Goal: Information Seeking & Learning: Check status

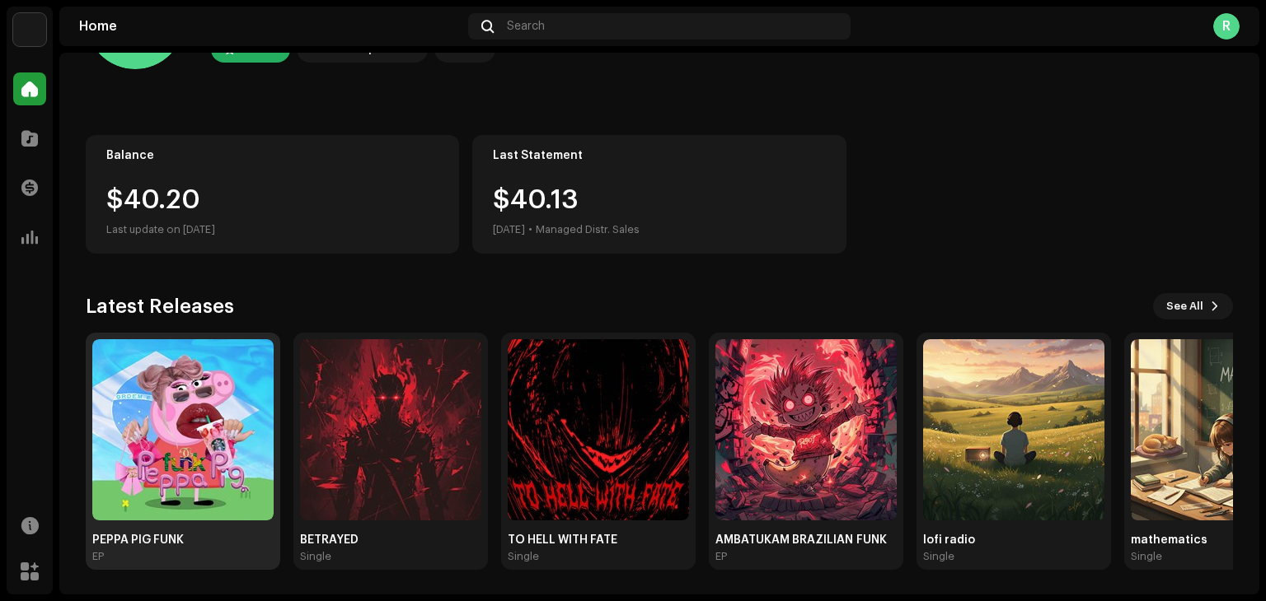
scroll to position [110, 0]
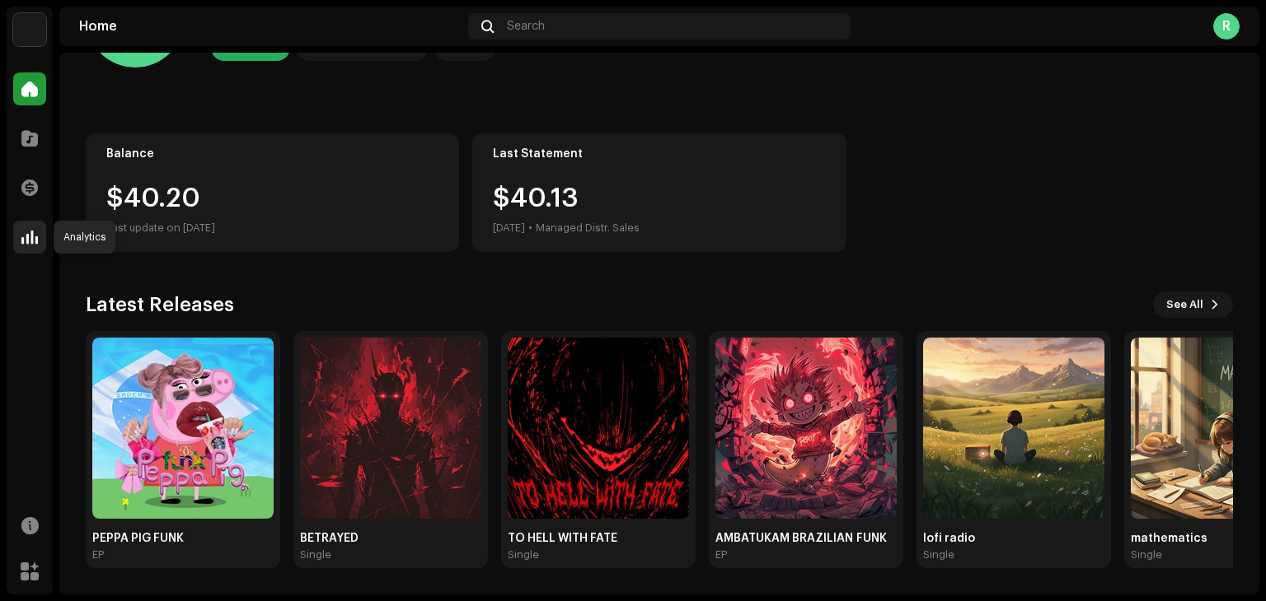
click at [26, 234] on span at bounding box center [29, 237] width 16 height 13
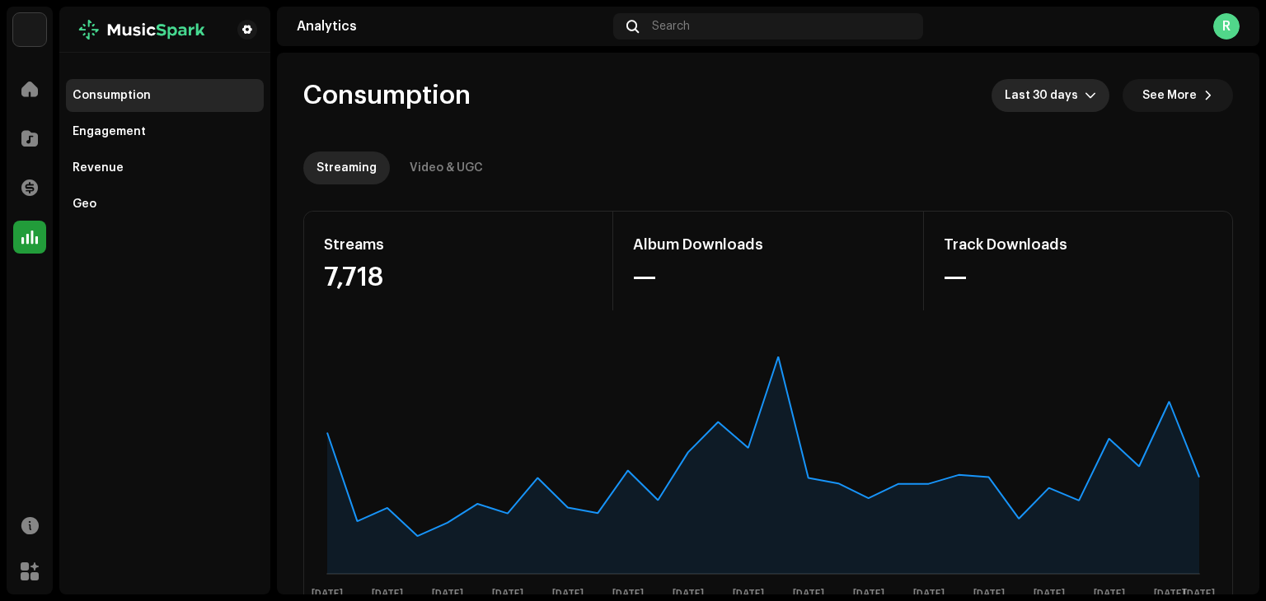
click at [1084, 99] on icon "dropdown trigger" at bounding box center [1090, 96] width 12 height 12
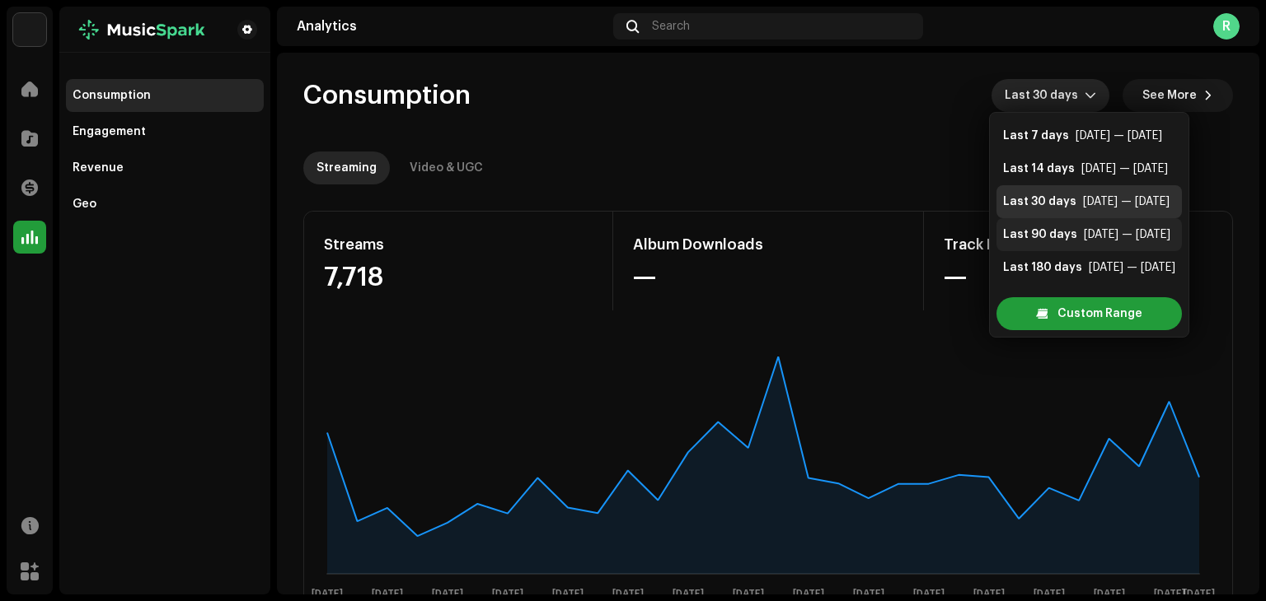
click at [1090, 238] on div "[DATE] — [DATE]" at bounding box center [1127, 235] width 87 height 16
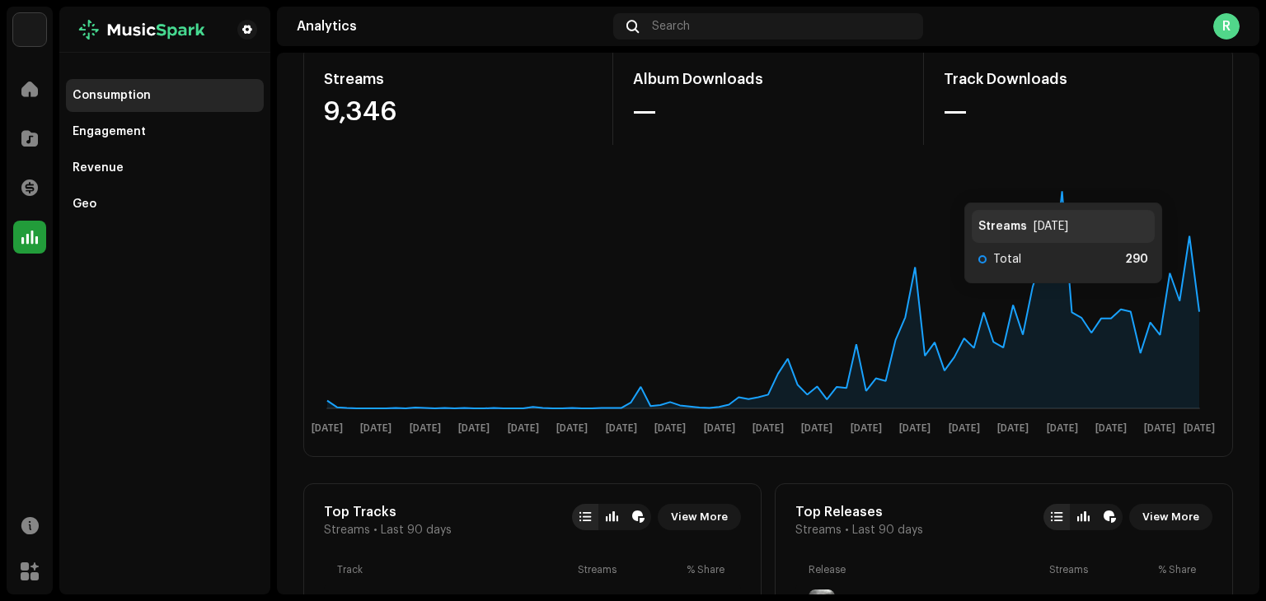
scroll to position [165, 0]
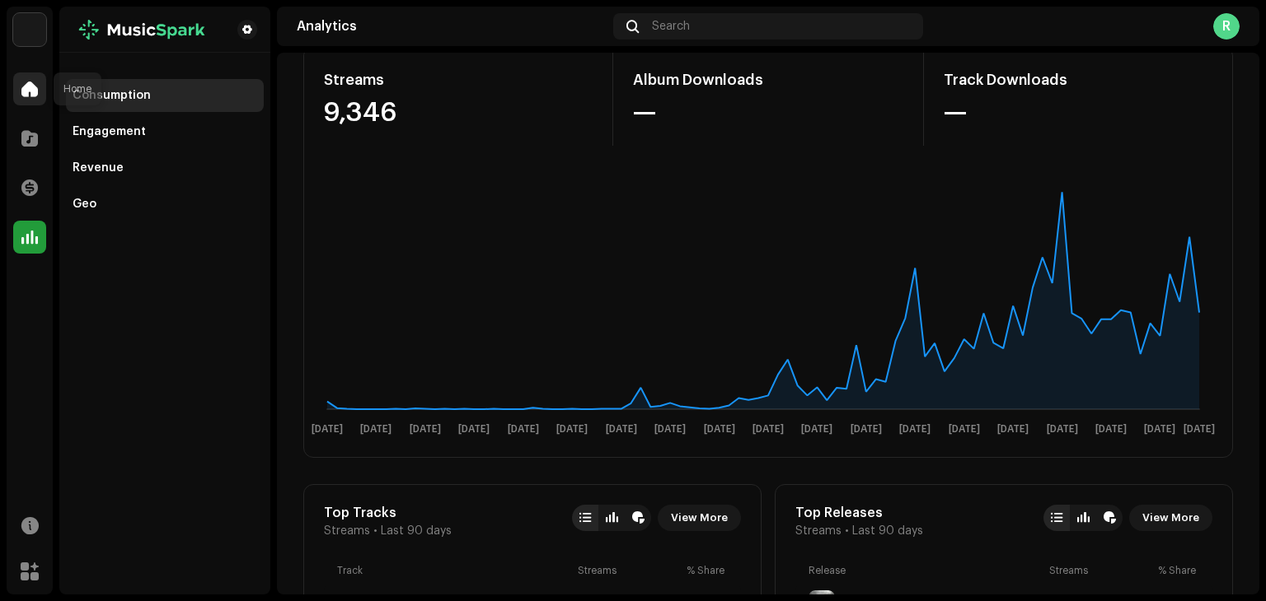
click at [17, 83] on div at bounding box center [29, 89] width 33 height 33
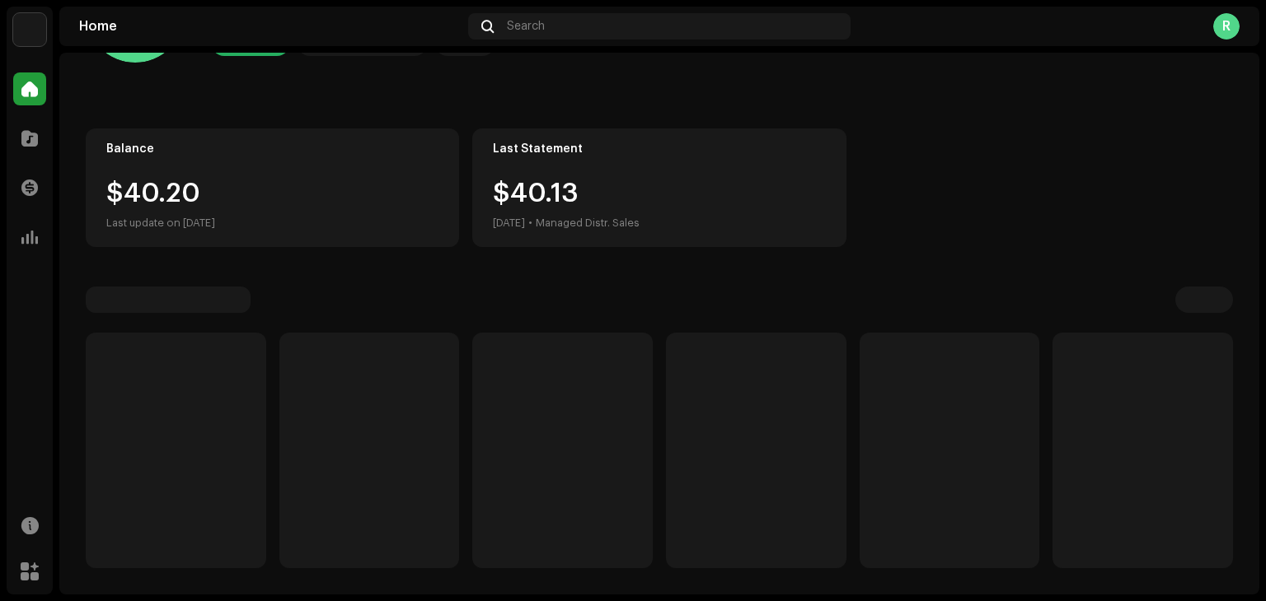
scroll to position [110, 0]
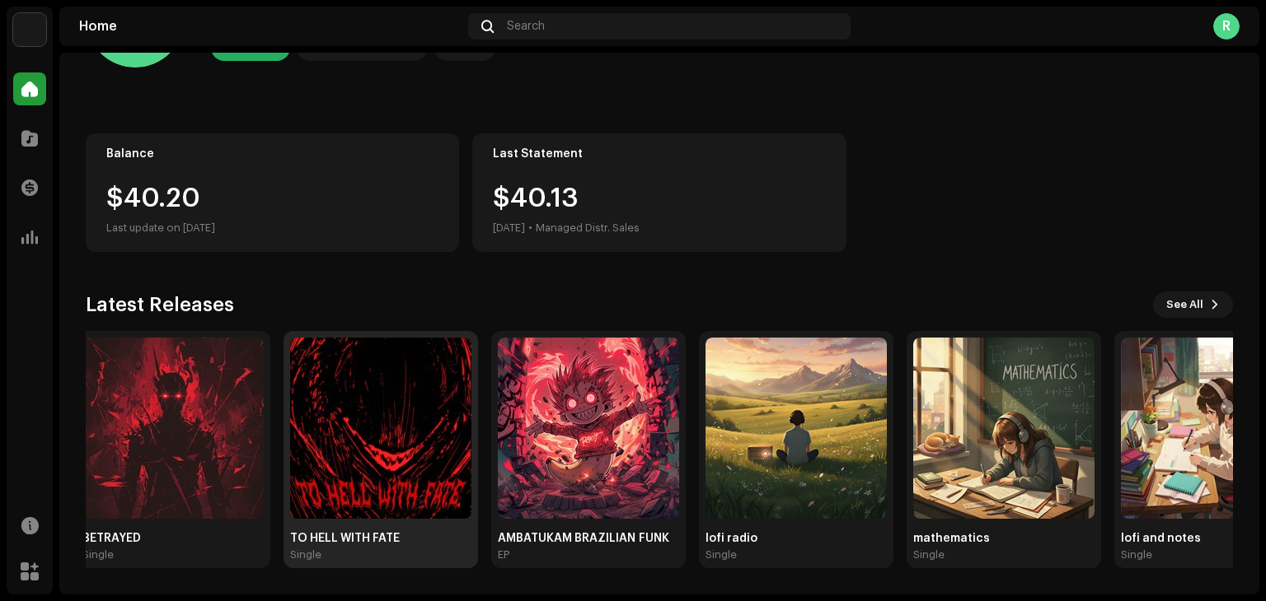
drag, startPoint x: 588, startPoint y: 424, endPoint x: 300, endPoint y: 400, distance: 289.4
click at [290, 424] on img at bounding box center [380, 428] width 181 height 181
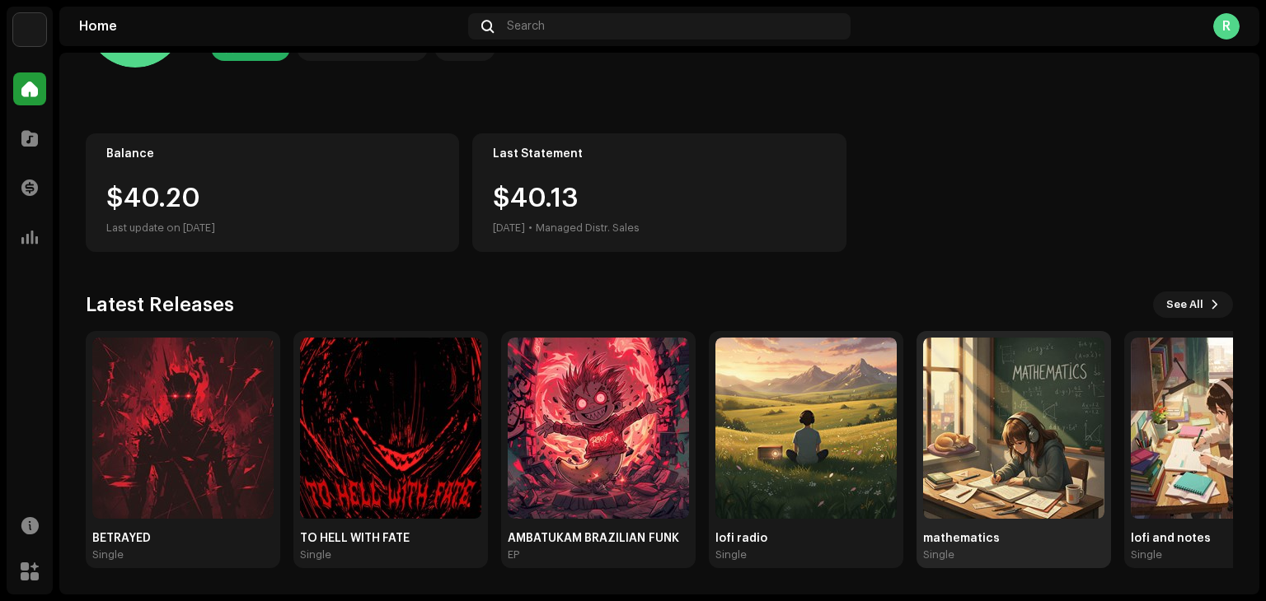
drag, startPoint x: 839, startPoint y: 429, endPoint x: 756, endPoint y: 416, distance: 83.4
click at [923, 418] on img at bounding box center [1013, 428] width 181 height 181
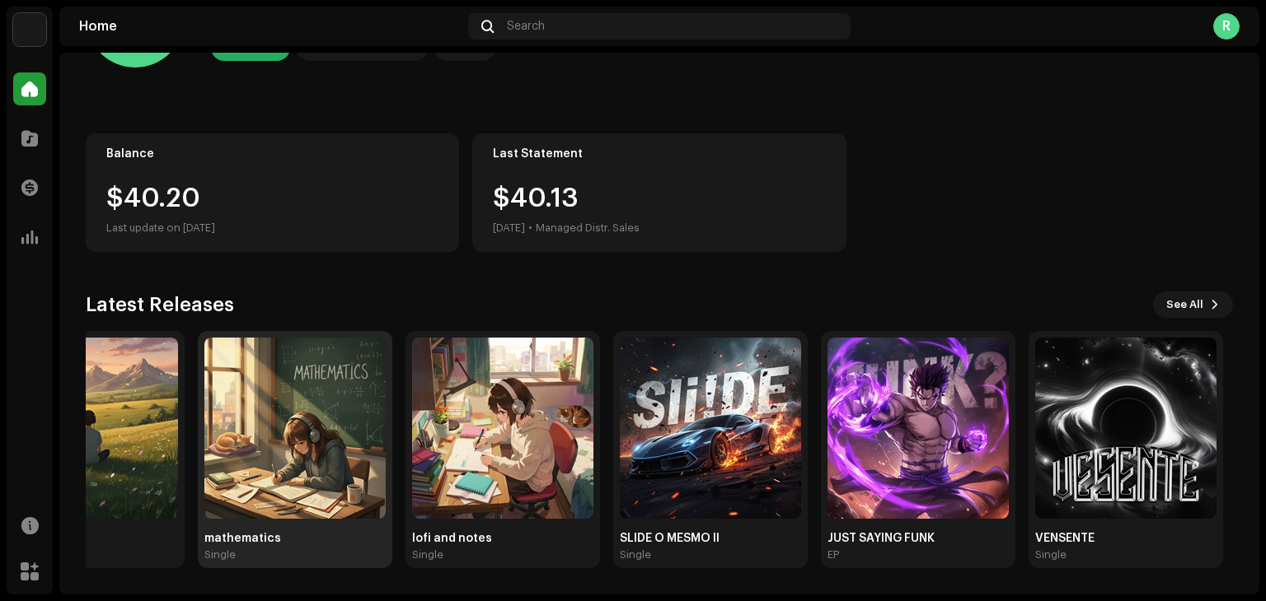
click at [283, 449] on img at bounding box center [294, 428] width 181 height 181
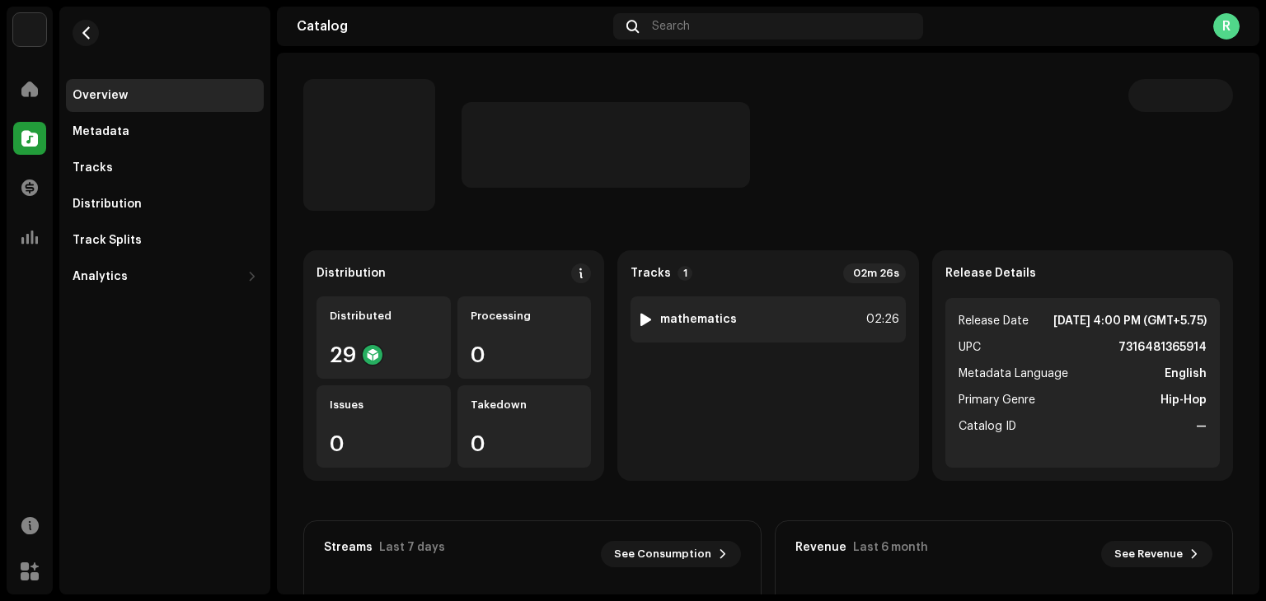
click at [640, 321] on div at bounding box center [645, 319] width 12 height 13
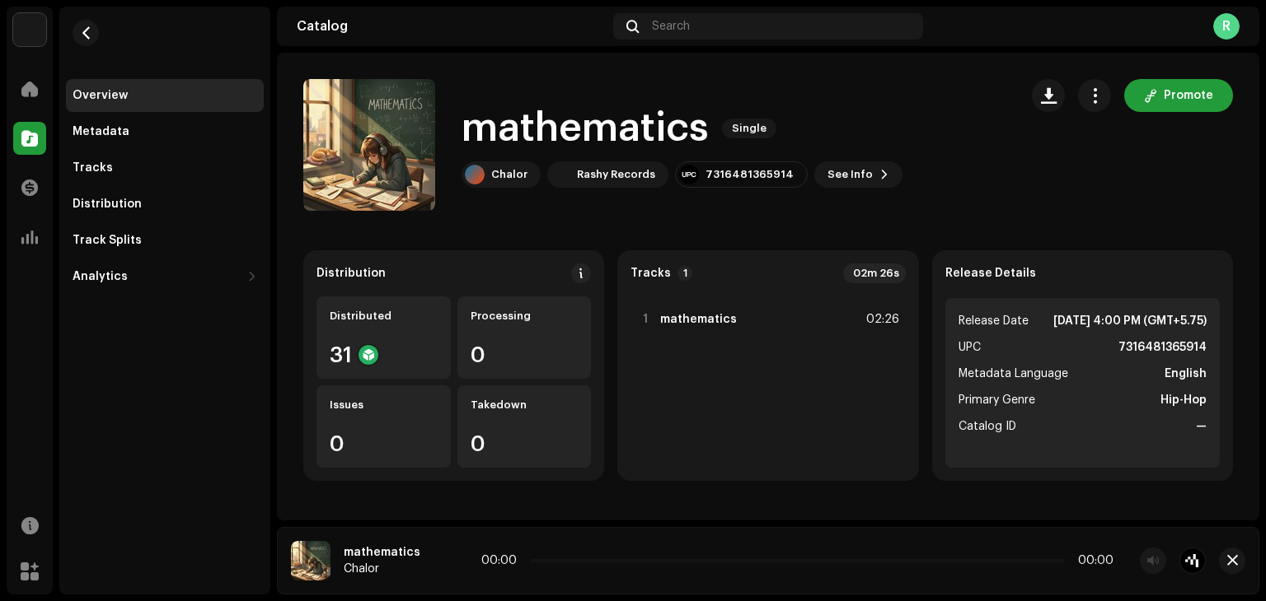
scroll to position [165, 0]
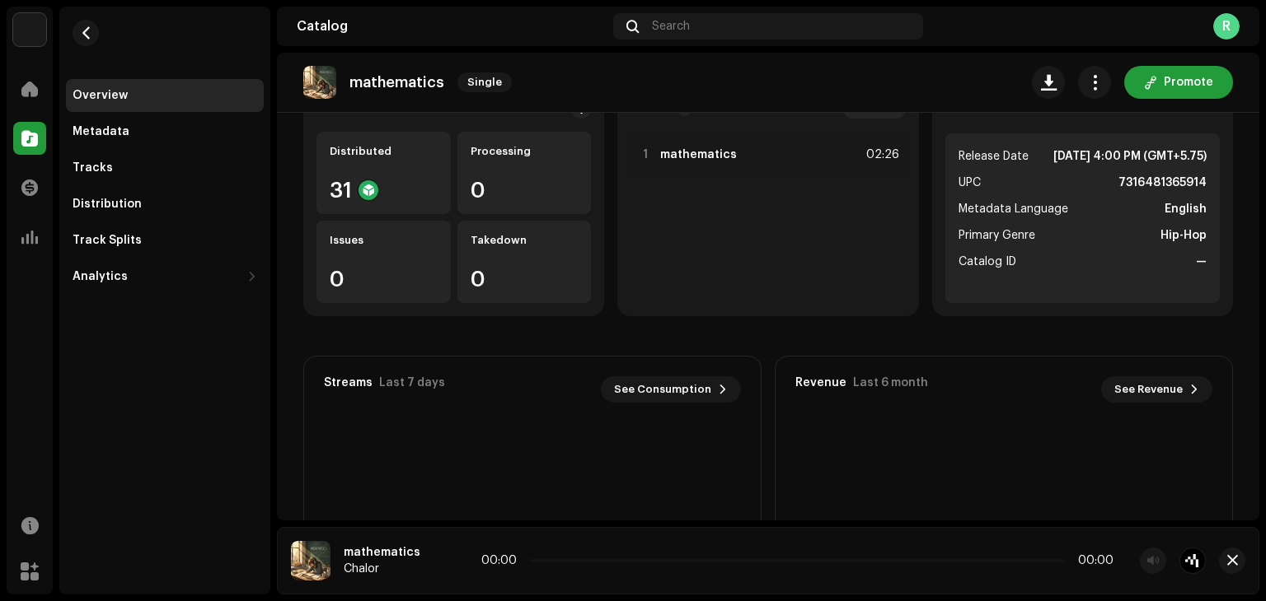
drag, startPoint x: 586, startPoint y: 285, endPoint x: 250, endPoint y: 348, distance: 341.1
drag, startPoint x: 250, startPoint y: 348, endPoint x: 680, endPoint y: 334, distance: 429.5
click at [680, 334] on div "Distribution Distributed 31 Processing 0 Issues 0 Takedown 0 Tracks 1 02m 26s 1…" at bounding box center [767, 386] width 929 height 600
click at [1090, 78] on span "button" at bounding box center [1095, 82] width 16 height 13
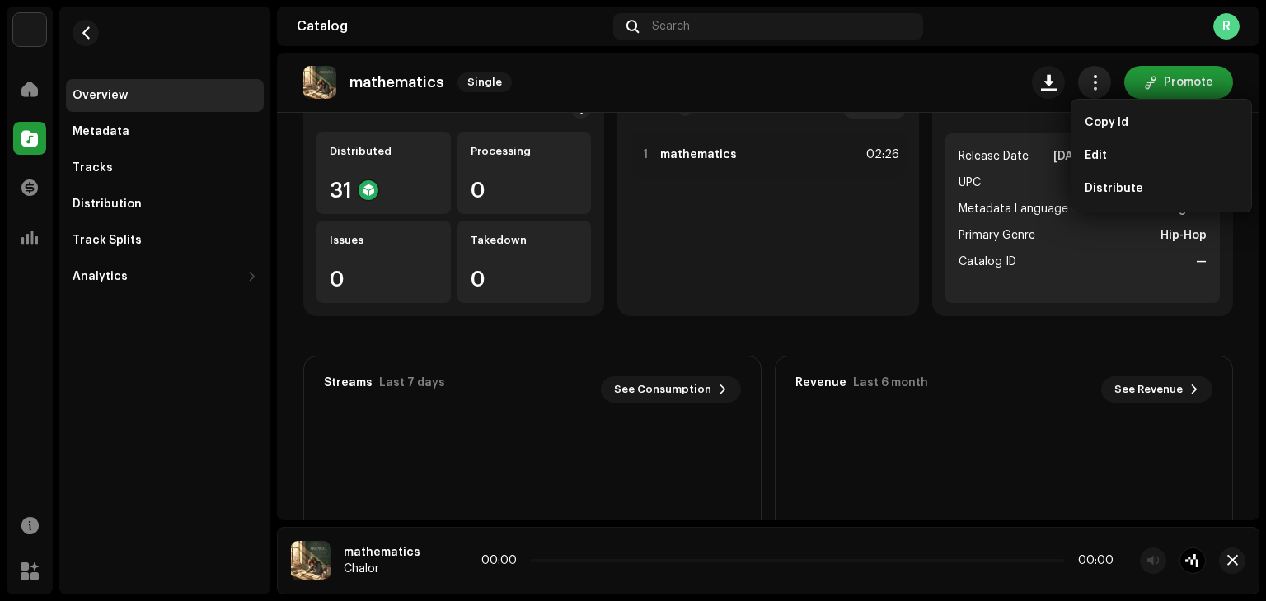
click at [1090, 78] on span "button" at bounding box center [1095, 82] width 16 height 13
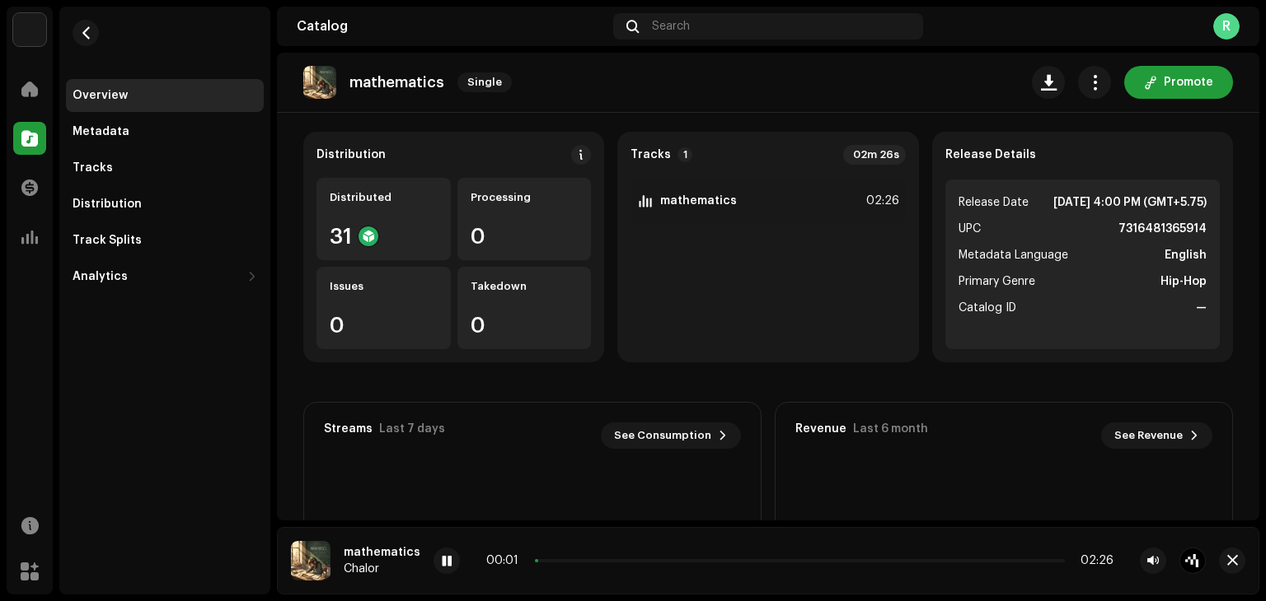
scroll to position [82, 0]
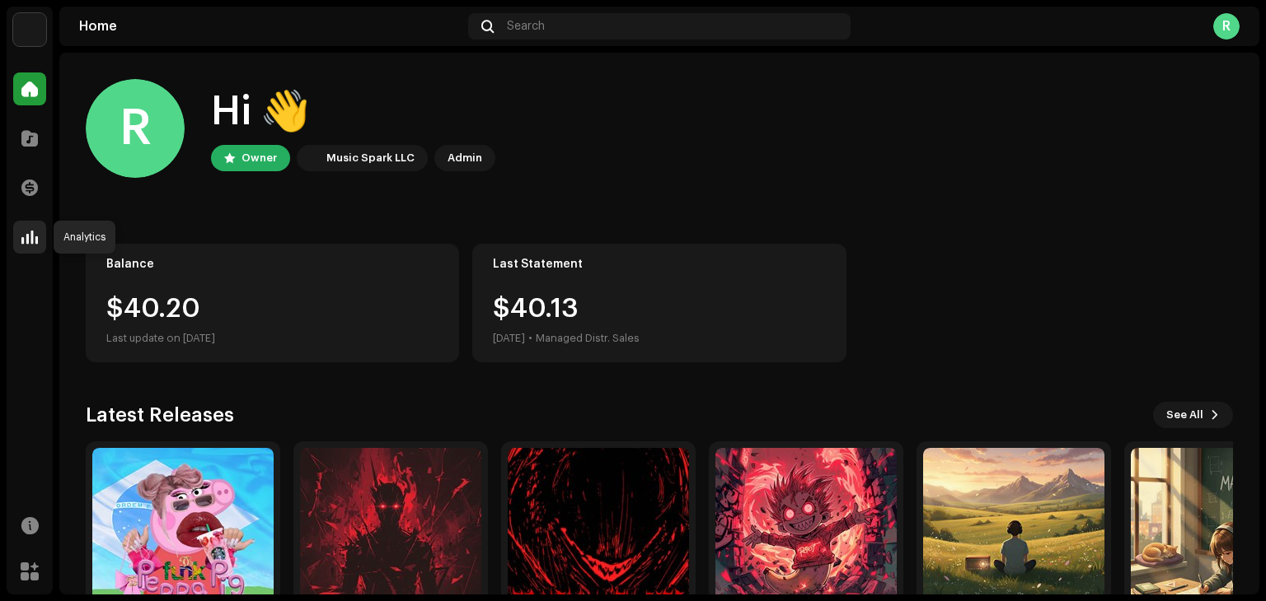
click at [19, 231] on div at bounding box center [29, 237] width 33 height 33
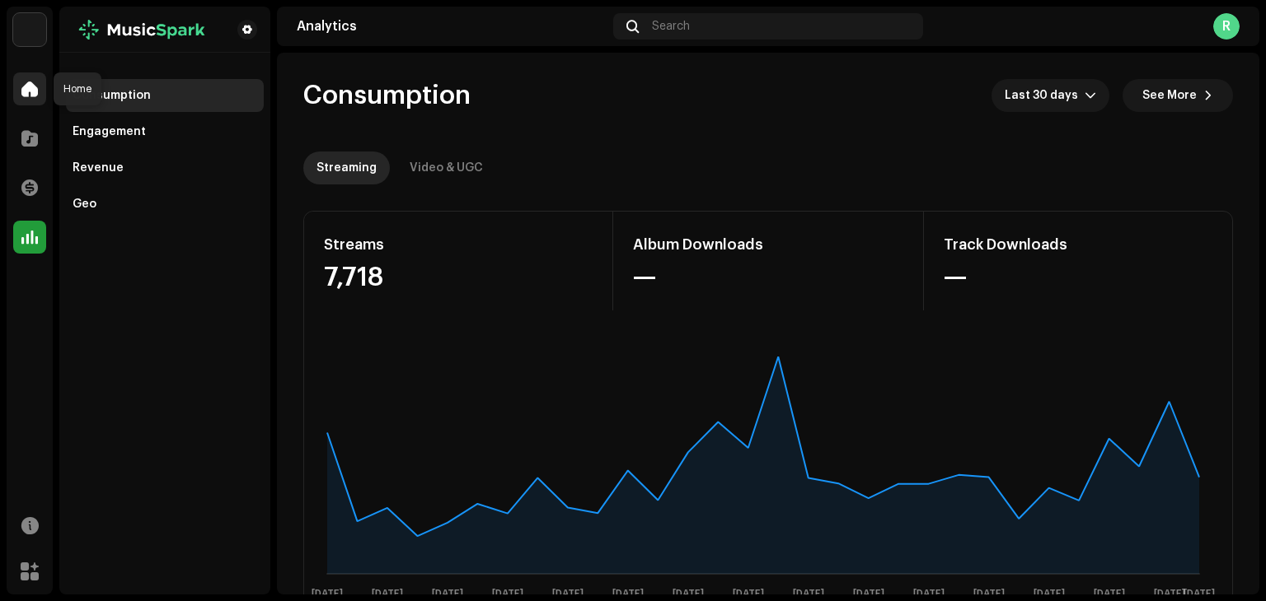
click at [34, 100] on div at bounding box center [29, 89] width 33 height 33
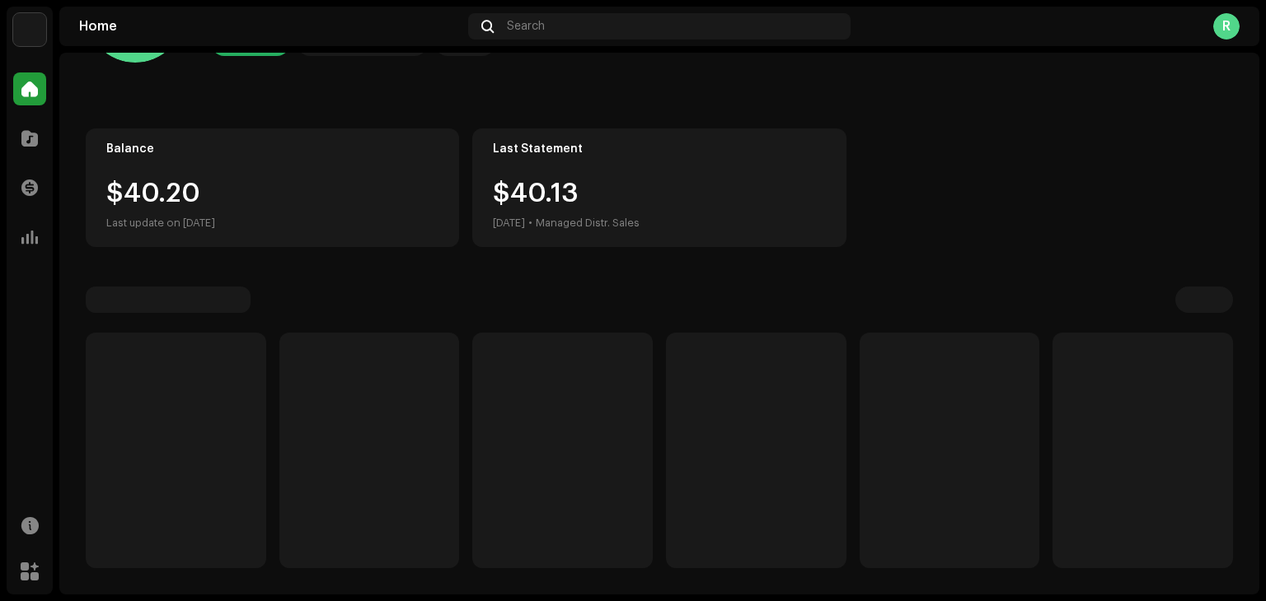
scroll to position [110, 0]
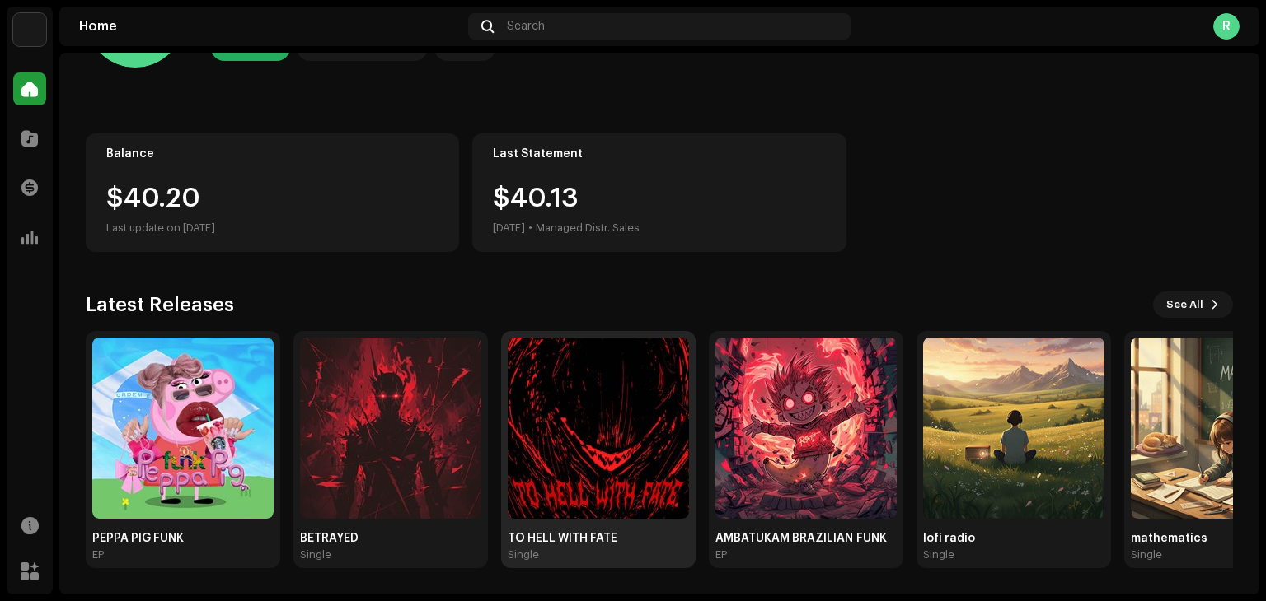
click at [573, 428] on img at bounding box center [598, 428] width 181 height 181
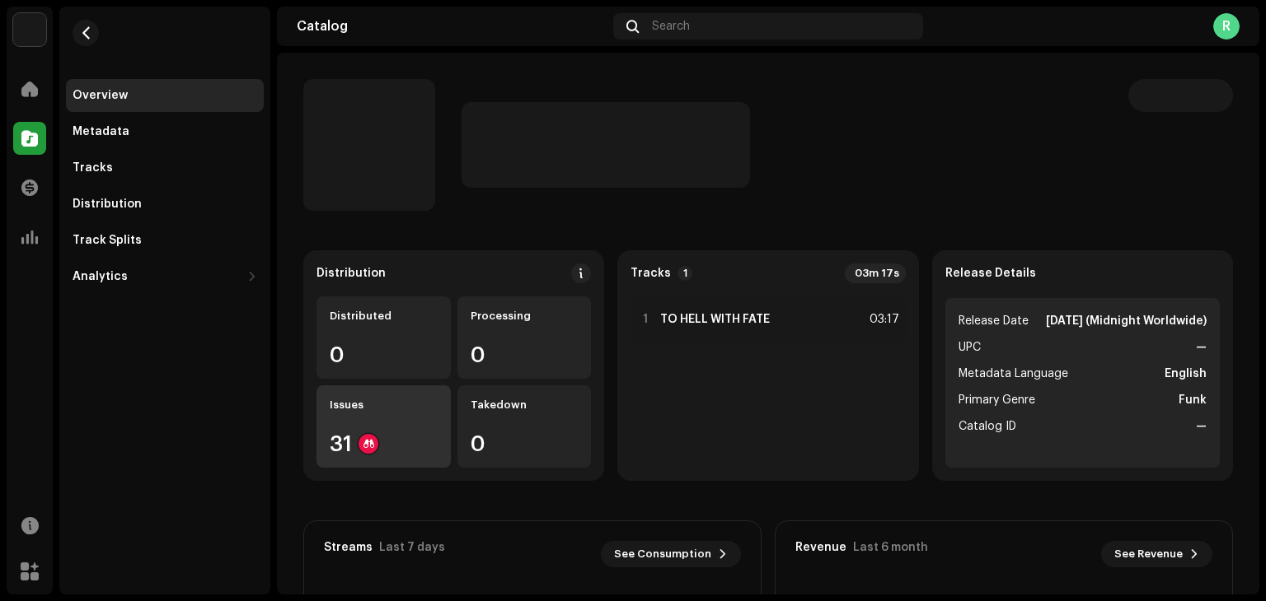
click at [388, 442] on div "31" at bounding box center [384, 443] width 108 height 21
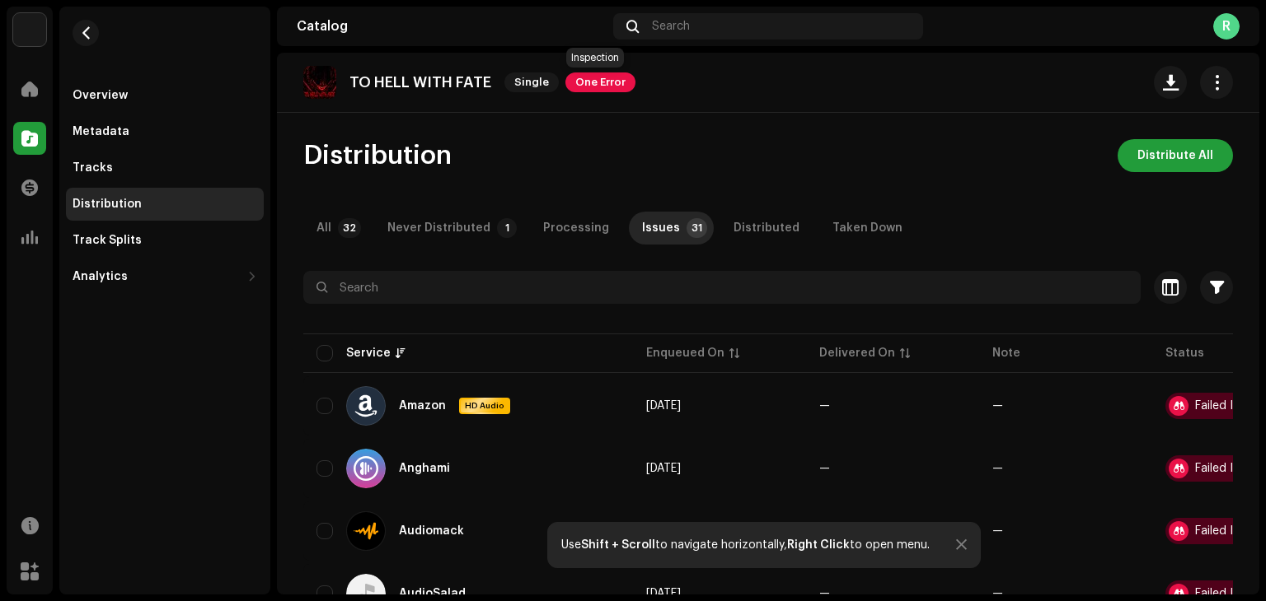
click at [601, 77] on span "One Error" at bounding box center [600, 83] width 70 height 20
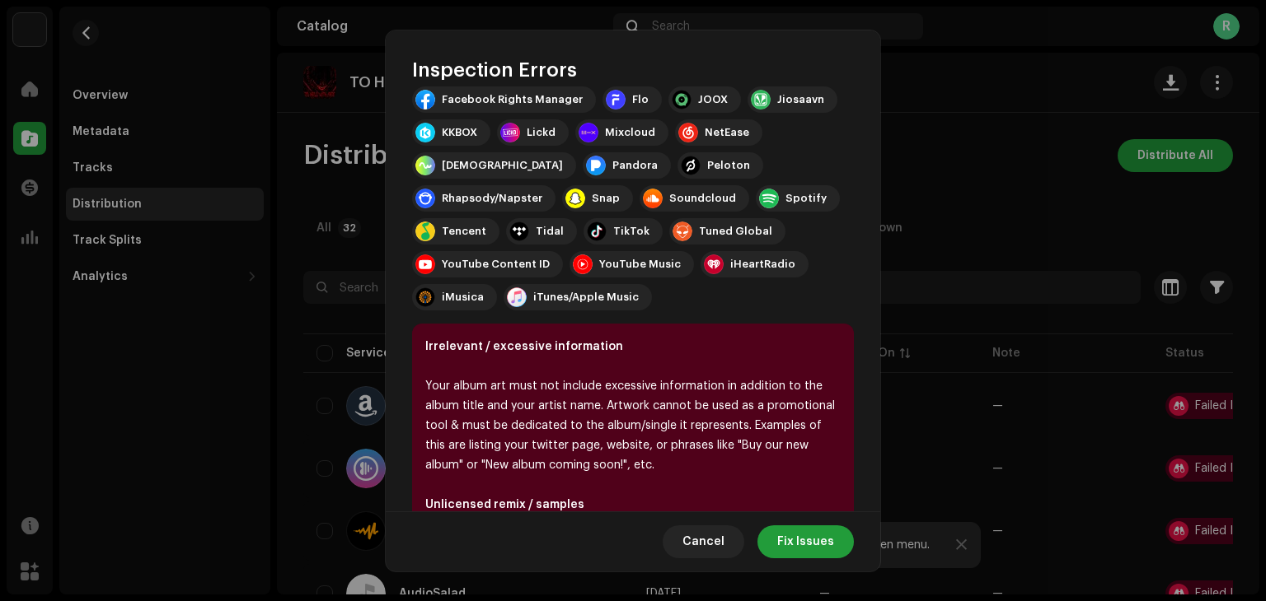
scroll to position [409, 0]
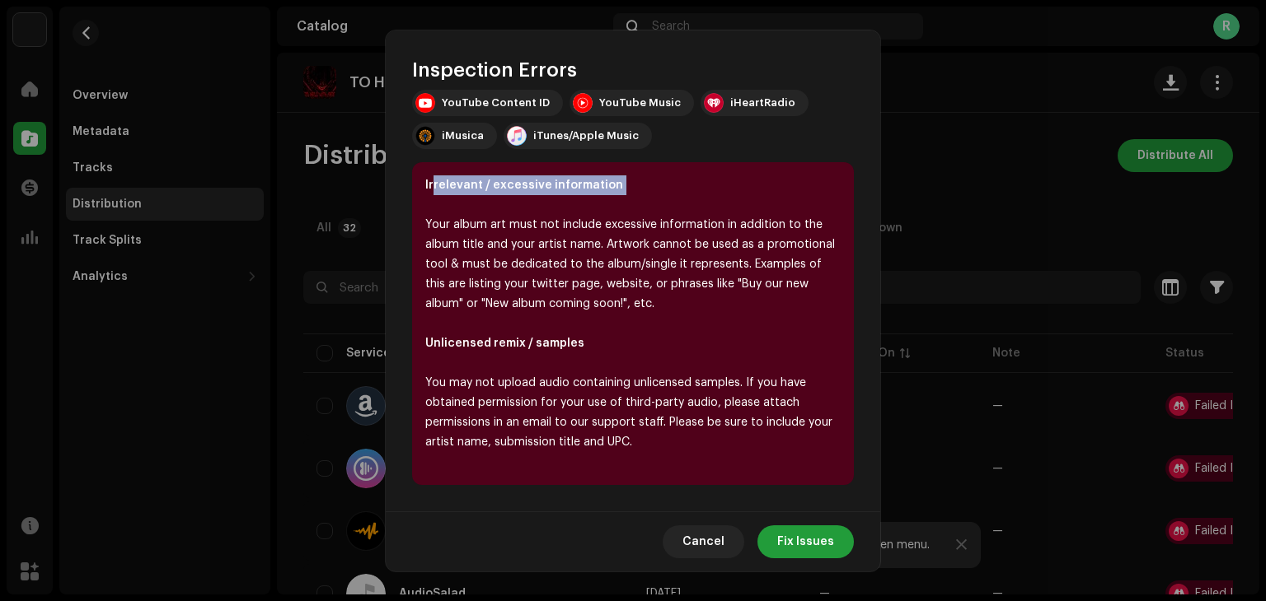
drag, startPoint x: 431, startPoint y: 178, endPoint x: 629, endPoint y: 199, distance: 198.8
click at [629, 199] on div "Irrelevant / excessive information Your album art must not include excessive in…" at bounding box center [633, 323] width 442 height 323
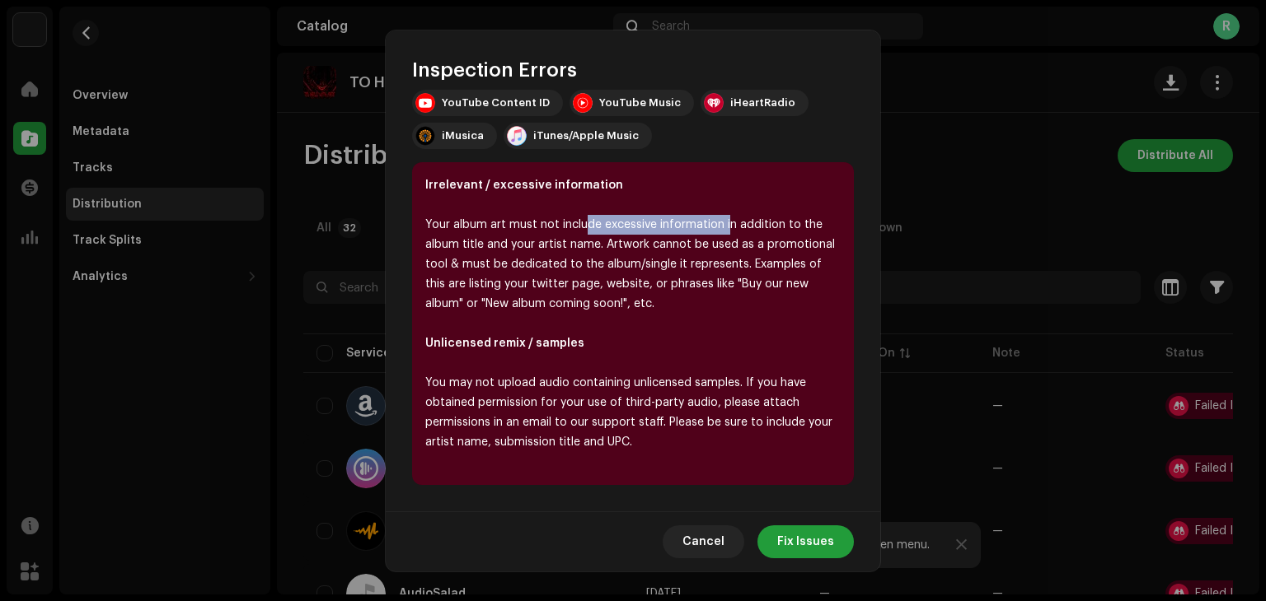
drag, startPoint x: 584, startPoint y: 231, endPoint x: 554, endPoint y: 207, distance: 38.7
click at [709, 215] on div "Your album art must not include excessive information in addition to the album …" at bounding box center [632, 264] width 415 height 99
click at [593, 232] on div "Your album art must not include excessive information in addition to the album …" at bounding box center [632, 264] width 415 height 99
drag, startPoint x: 620, startPoint y: 213, endPoint x: 748, endPoint y: 232, distance: 129.1
click at [754, 232] on div "Irrelevant / excessive information Your album art must not include excessive in…" at bounding box center [633, 323] width 442 height 323
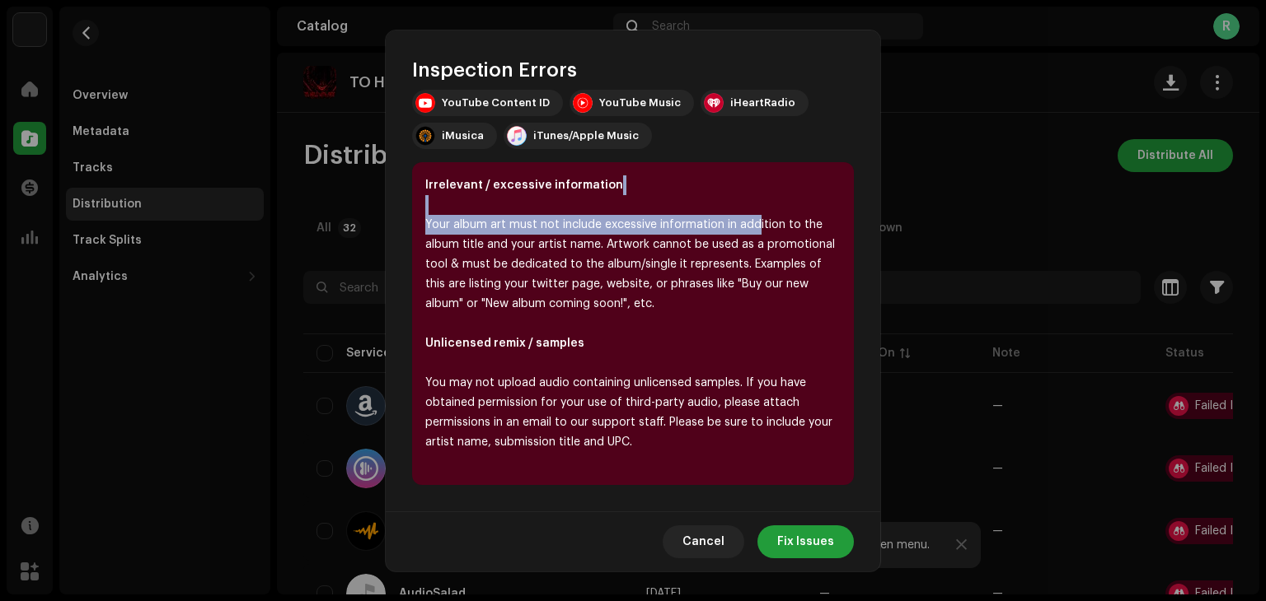
click at [634, 223] on div "Your album art must not include excessive information in addition to the album …" at bounding box center [632, 264] width 415 height 99
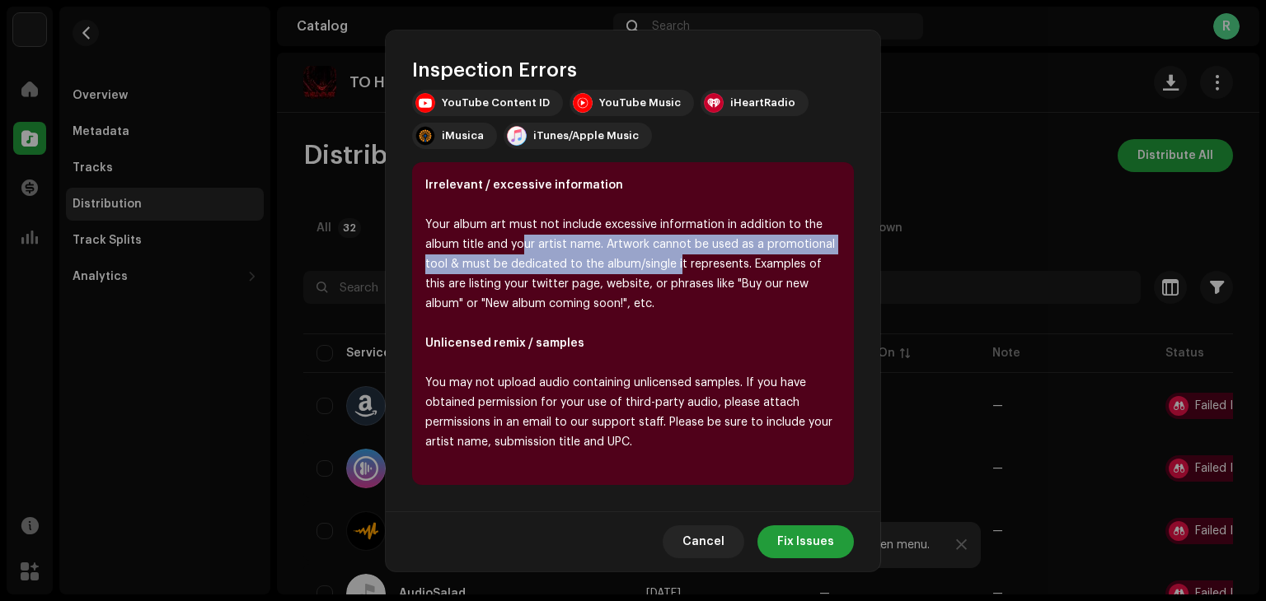
drag, startPoint x: 524, startPoint y: 240, endPoint x: 557, endPoint y: 182, distance: 66.4
click at [676, 262] on div "Your album art must not include excessive information in addition to the album …" at bounding box center [632, 264] width 415 height 99
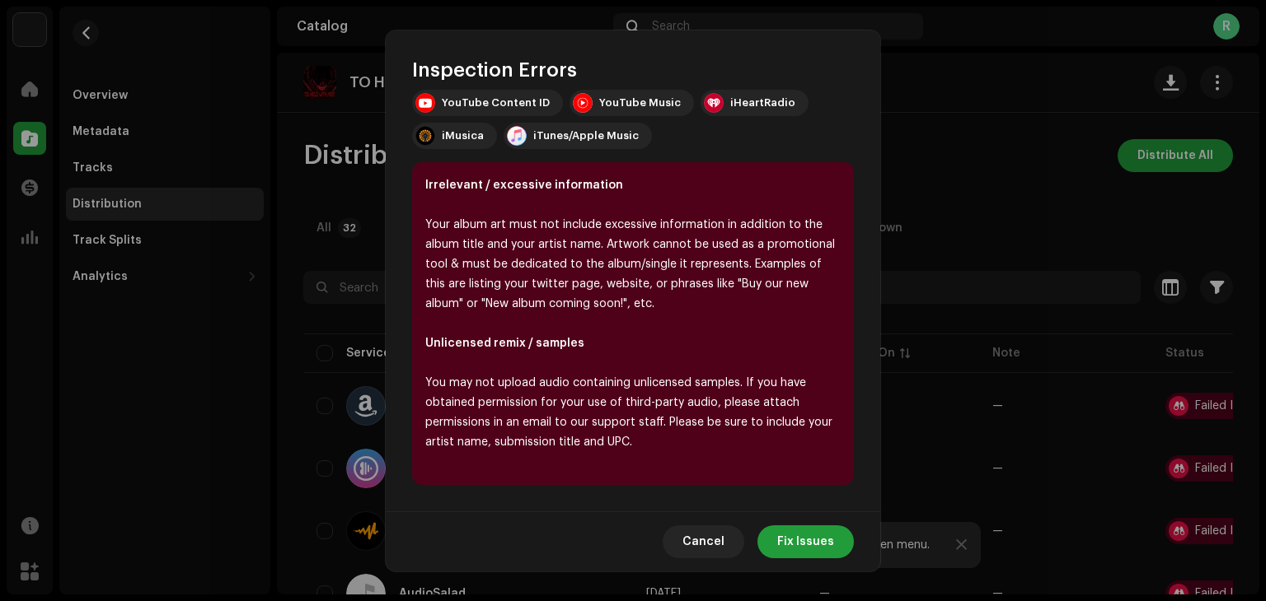
click at [534, 299] on div "Your album art must not include excessive information in addition to the album …" at bounding box center [632, 264] width 415 height 99
drag, startPoint x: 582, startPoint y: 381, endPoint x: 745, endPoint y: 386, distance: 163.2
click at [745, 386] on div "You may not upload audio containing unlicensed samples. If you have obtained pe…" at bounding box center [632, 412] width 415 height 79
click at [762, 381] on div "You may not upload audio containing unlicensed samples. If you have obtained pe…" at bounding box center [632, 412] width 415 height 79
drag, startPoint x: 437, startPoint y: 403, endPoint x: 574, endPoint y: 406, distance: 137.6
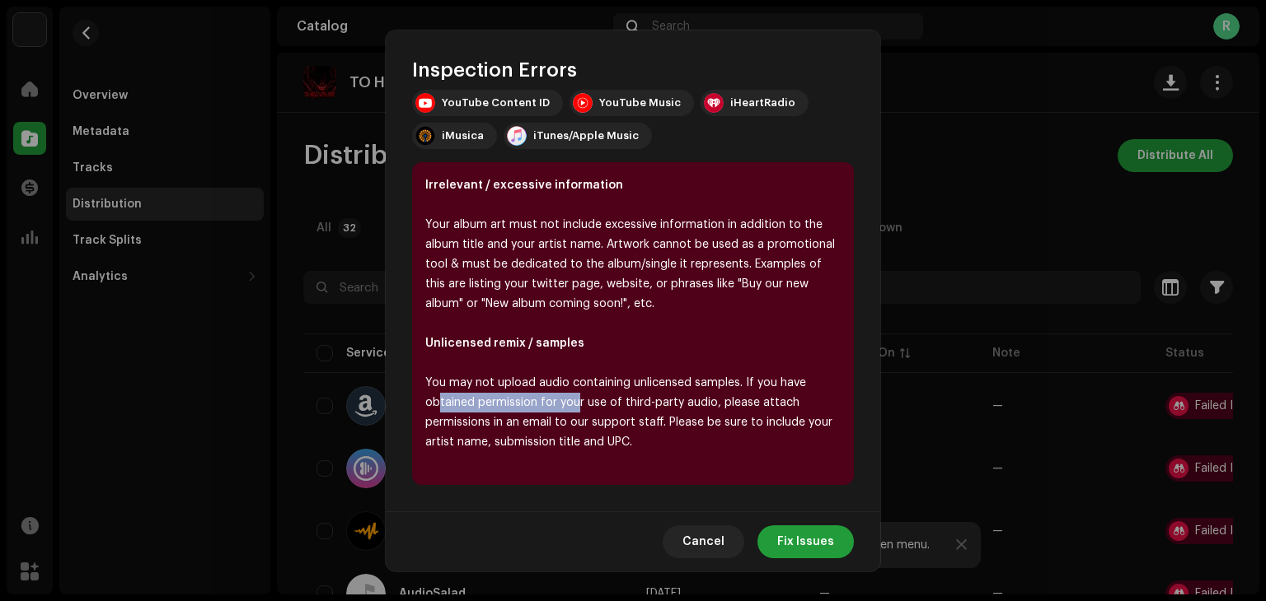
click at [574, 406] on div "You may not upload audio containing unlicensed samples. If you have obtained pe…" at bounding box center [632, 412] width 415 height 79
click at [438, 416] on div "You may not upload audio containing unlicensed samples. If you have obtained pe…" at bounding box center [632, 412] width 415 height 79
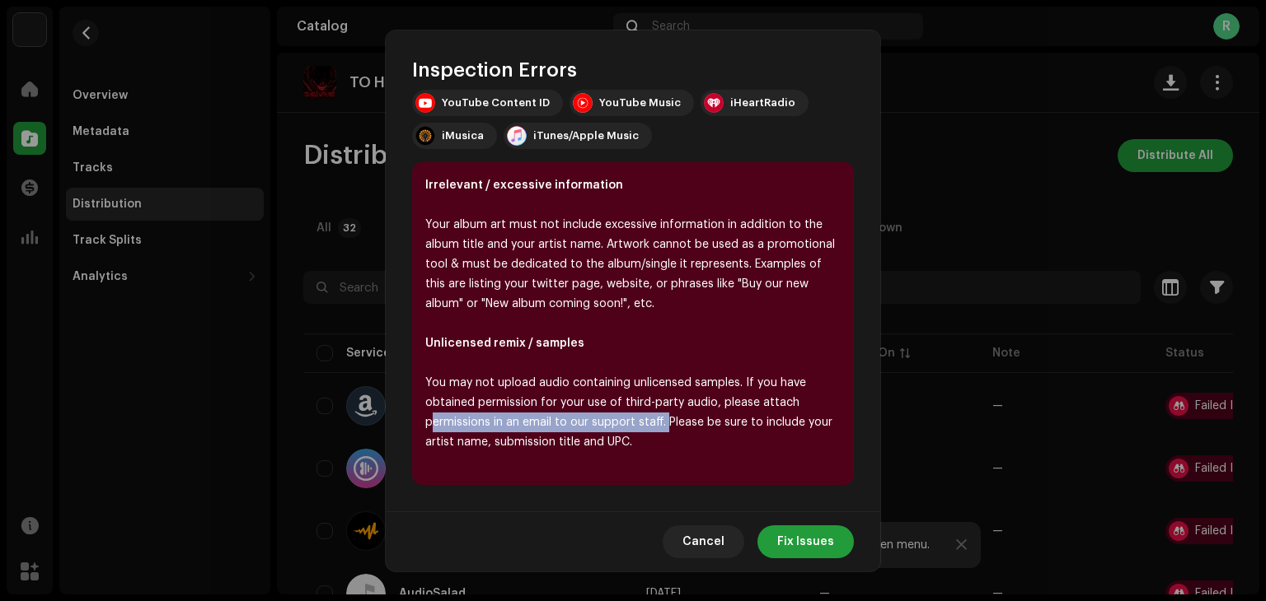
drag, startPoint x: 429, startPoint y: 419, endPoint x: 665, endPoint y: 419, distance: 235.7
click at [666, 419] on div "You may not upload audio containing unlicensed samples. If you have obtained pe…" at bounding box center [632, 412] width 415 height 79
click at [681, 416] on div "You may not upload audio containing unlicensed samples. If you have obtained pe…" at bounding box center [632, 412] width 415 height 79
drag, startPoint x: 668, startPoint y: 422, endPoint x: 530, endPoint y: 426, distance: 138.5
click at [530, 426] on div "You may not upload audio containing unlicensed samples. If you have obtained pe…" at bounding box center [632, 412] width 415 height 79
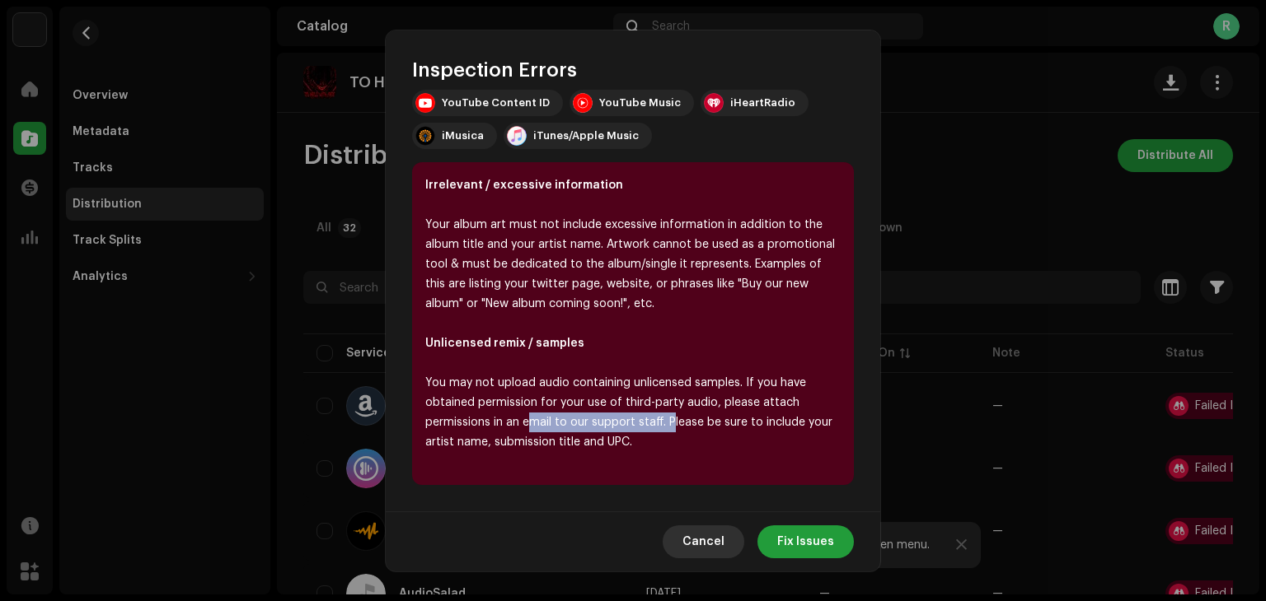
click at [716, 541] on span "Cancel" at bounding box center [703, 542] width 42 height 33
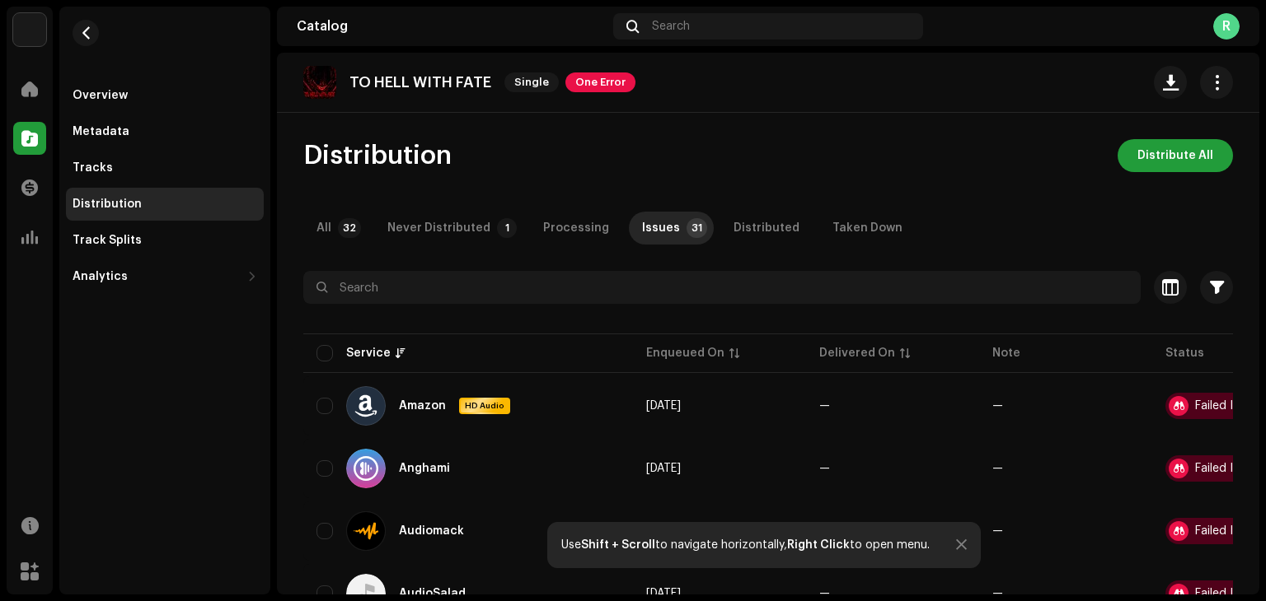
click at [979, 541] on div "Use Shift + Scroll to navigate horizontally, Right Click to open menu." at bounding box center [763, 545] width 433 height 46
click at [959, 535] on div "Use Shift + Scroll to navigate horizontally, Right Click to open menu." at bounding box center [763, 545] width 433 height 46
click at [957, 541] on div at bounding box center [961, 545] width 11 height 13
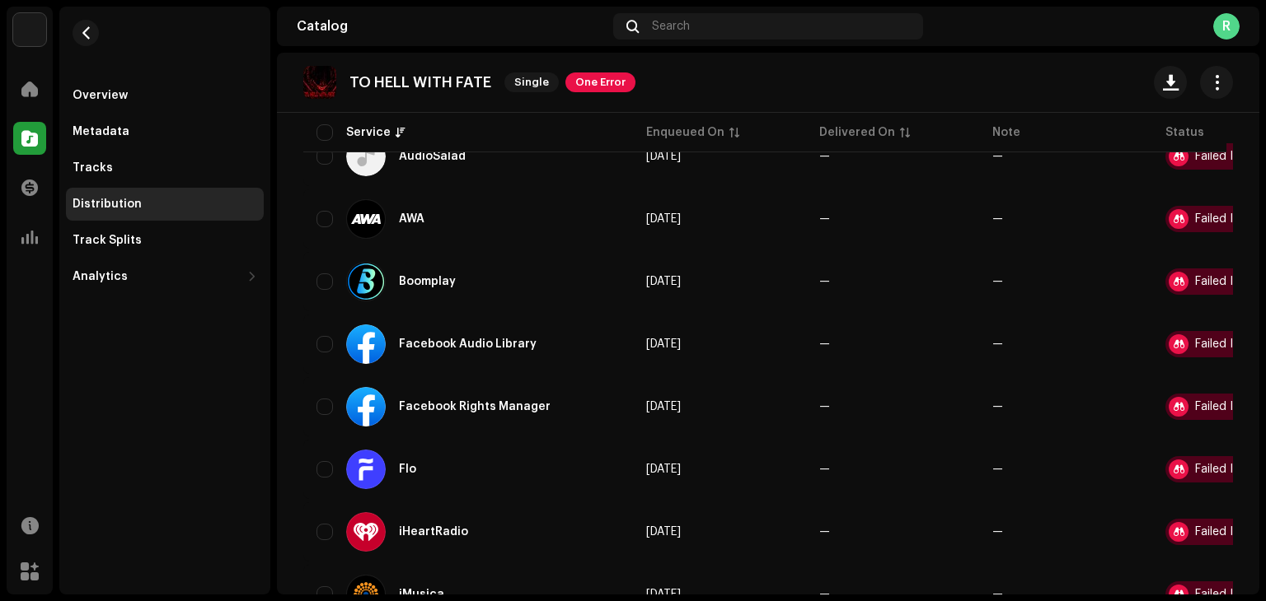
scroll to position [330, 0]
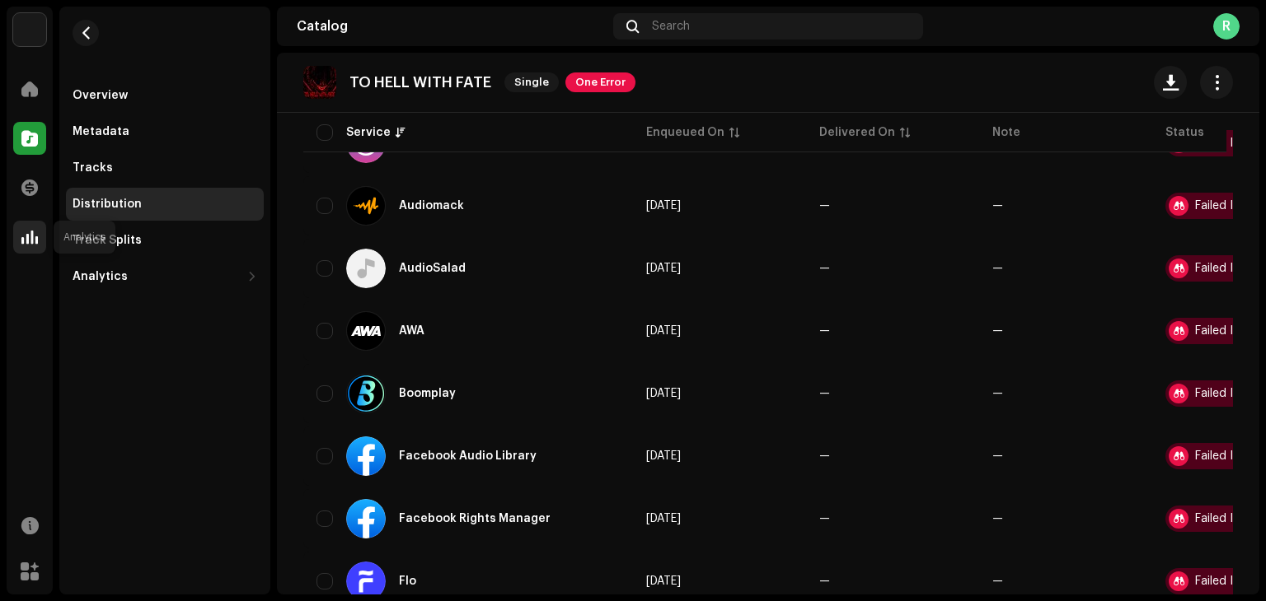
click at [40, 247] on div at bounding box center [29, 237] width 33 height 33
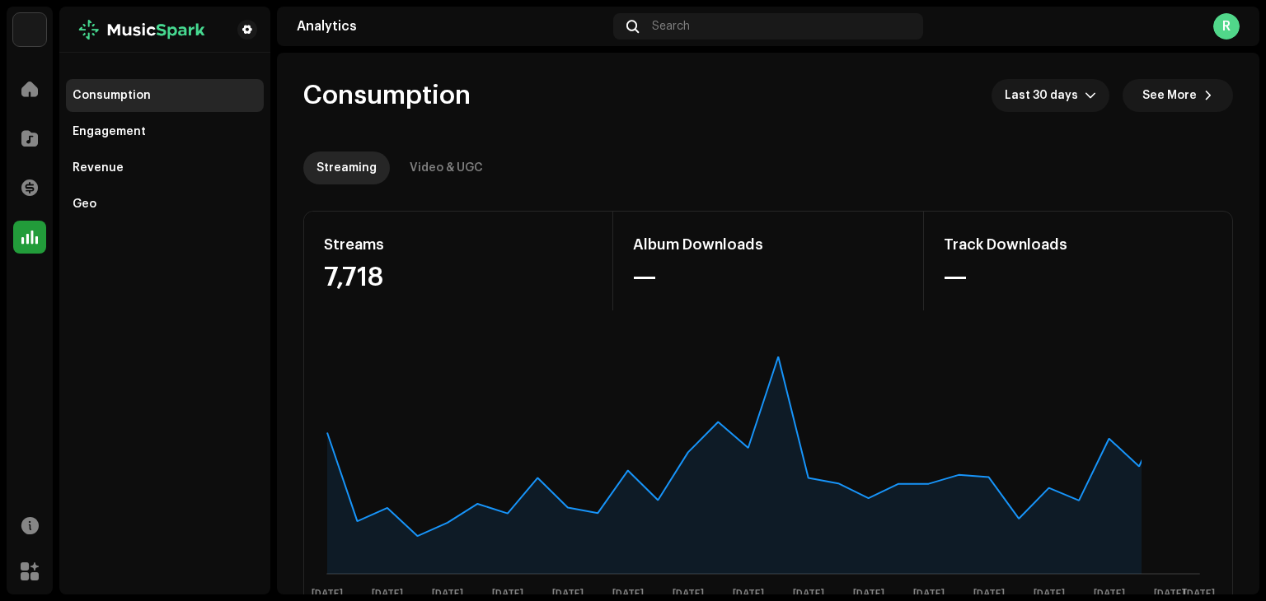
click at [451, 147] on re-o-consumption-dashboard-header "Consumption Last 30 days See More Streaming Video & UGC" at bounding box center [767, 125] width 929 height 145
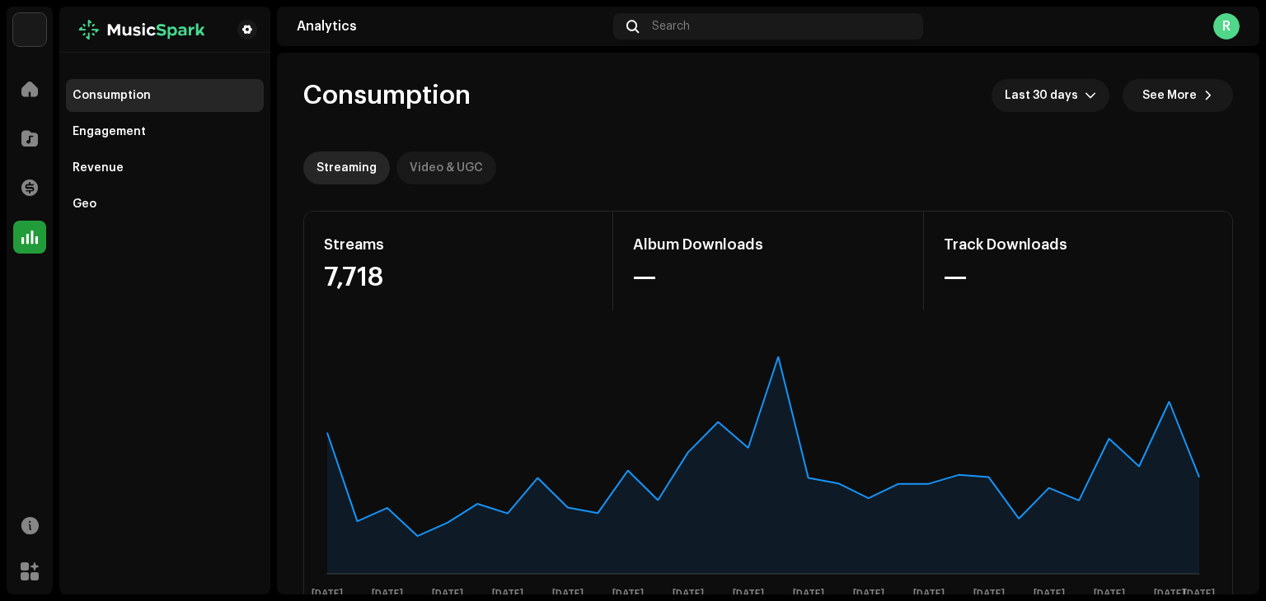
click at [448, 166] on div "Video & UGC" at bounding box center [446, 168] width 73 height 33
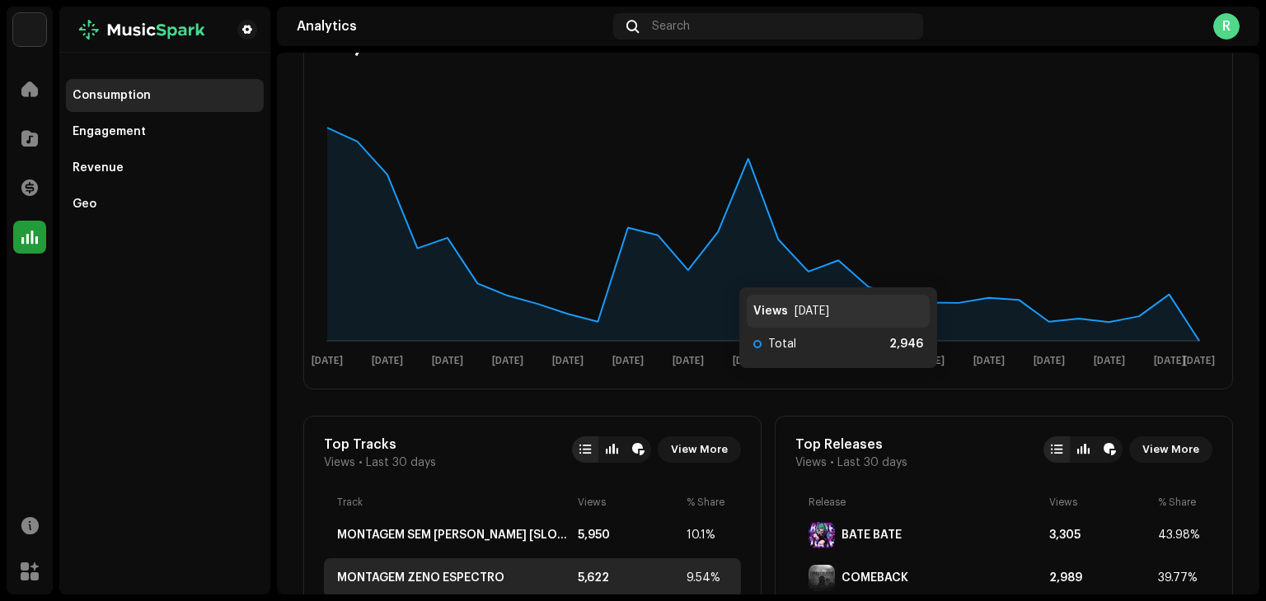
scroll to position [330, 0]
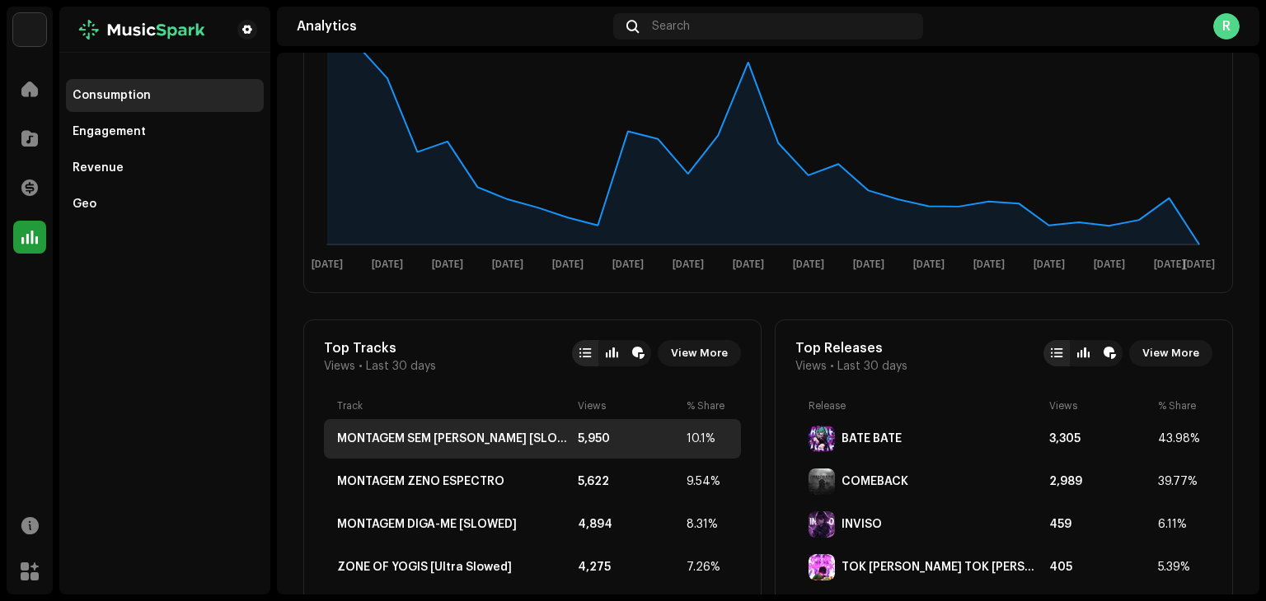
click at [468, 428] on div "MONTAGEM SEM FREAR [SLOWED] 5,950 10.1%" at bounding box center [532, 439] width 417 height 40
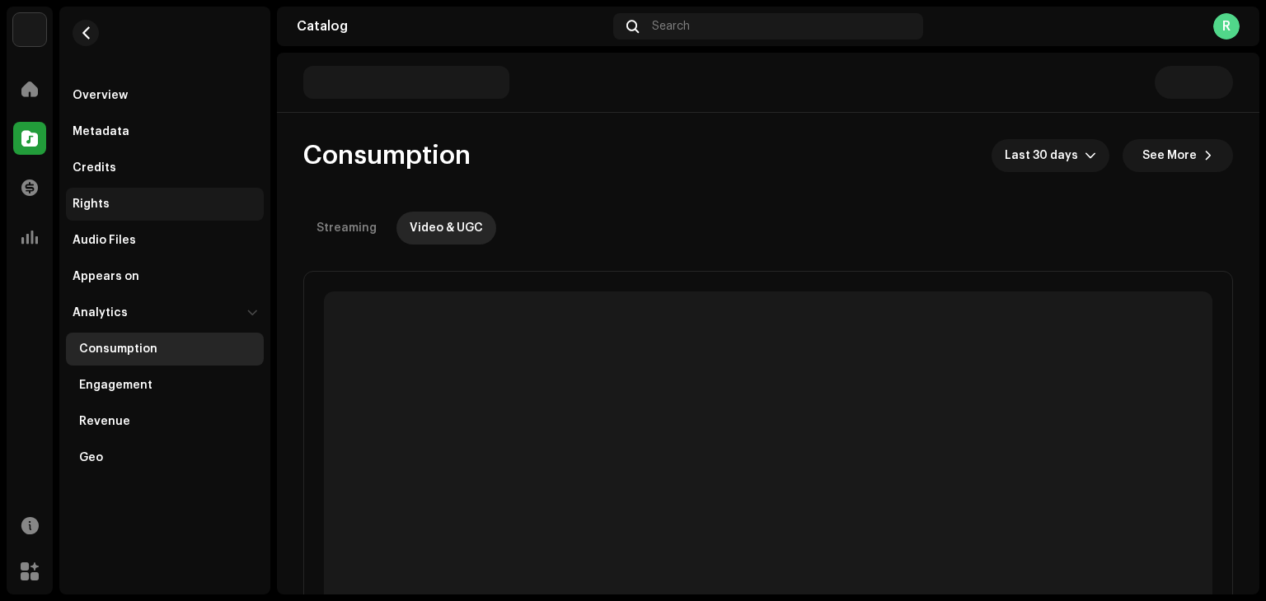
click at [116, 198] on div "Rights" at bounding box center [165, 204] width 185 height 13
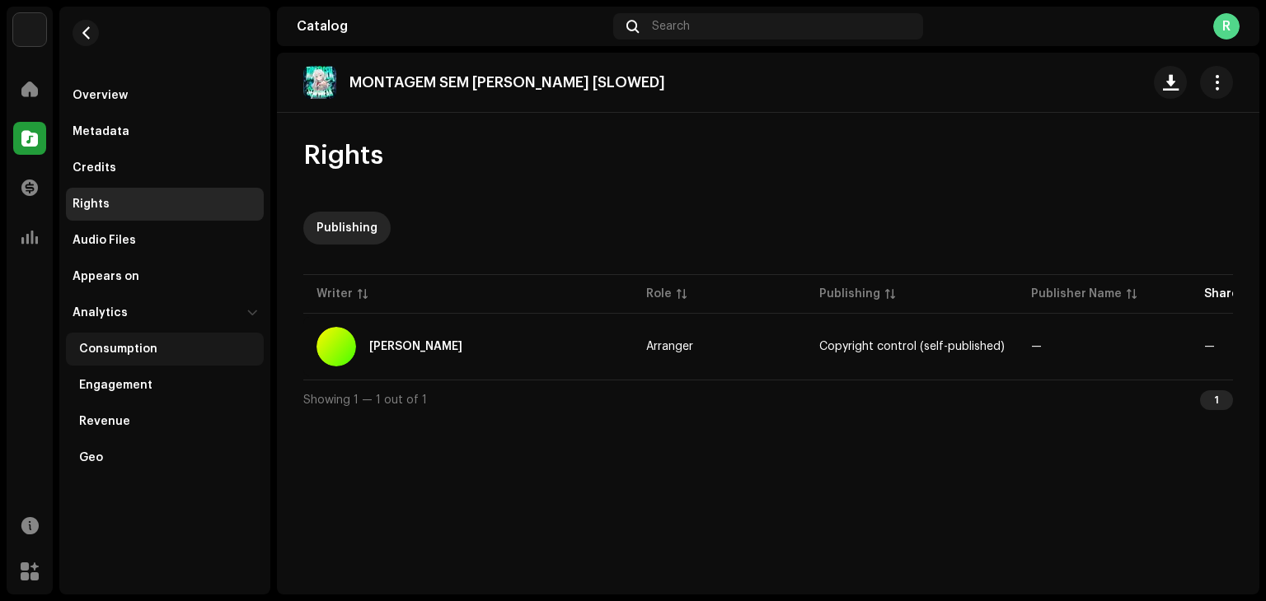
click at [152, 353] on div "Consumption" at bounding box center [118, 349] width 78 height 13
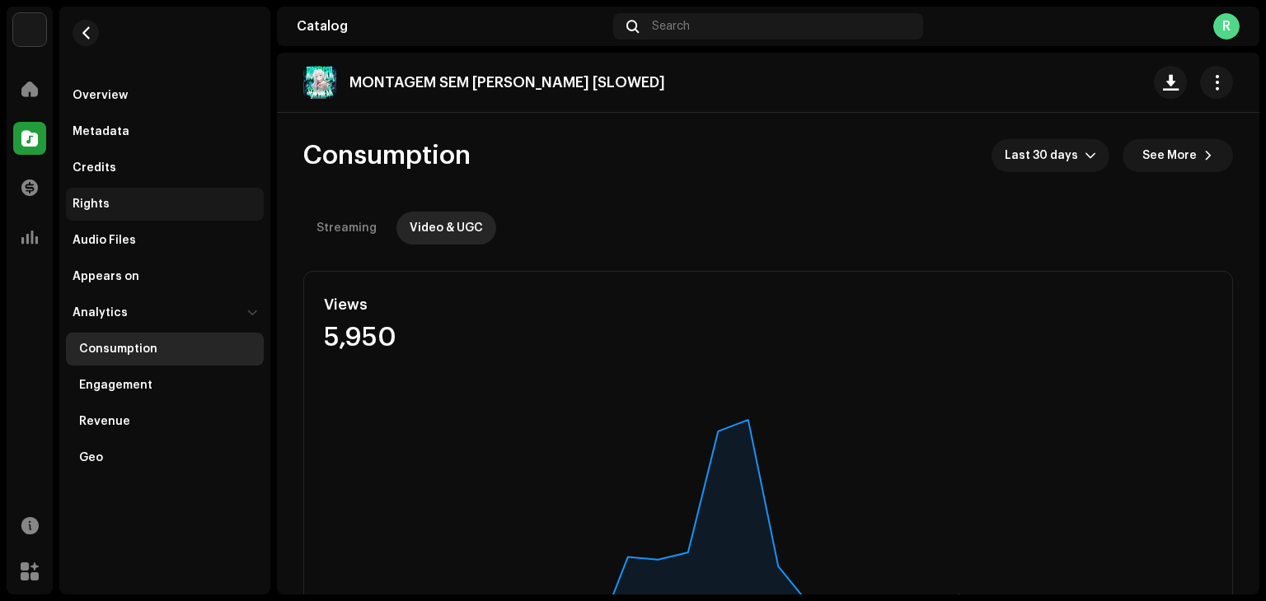
click at [129, 202] on div "Rights" at bounding box center [165, 204] width 185 height 13
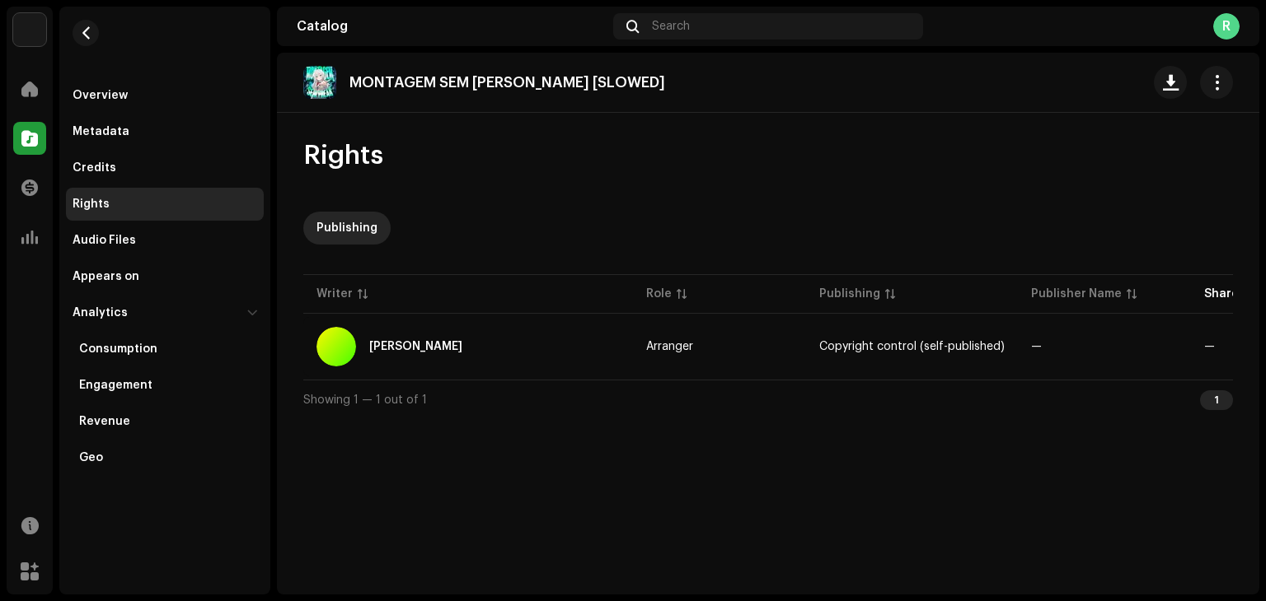
click at [161, 114] on div "Overview Metadata Credits Rights Audio Files Appears on Analytics Consumption E…" at bounding box center [165, 277] width 198 height 396
click at [177, 100] on div "Overview" at bounding box center [165, 95] width 185 height 13
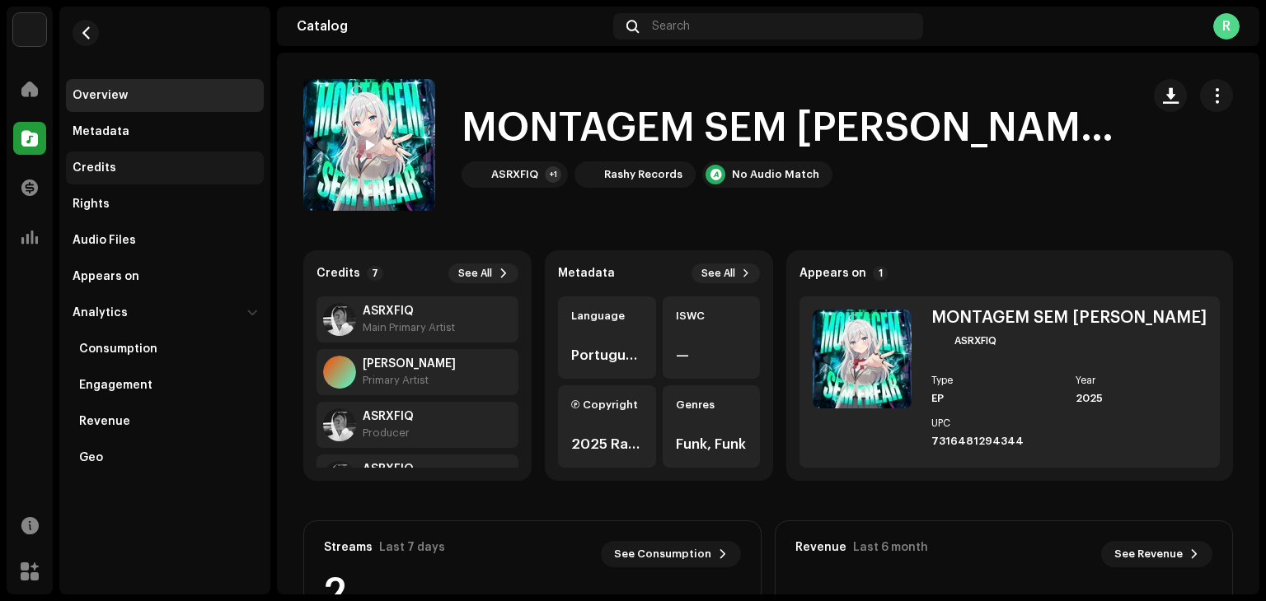
click at [133, 152] on div "Credits" at bounding box center [165, 168] width 198 height 33
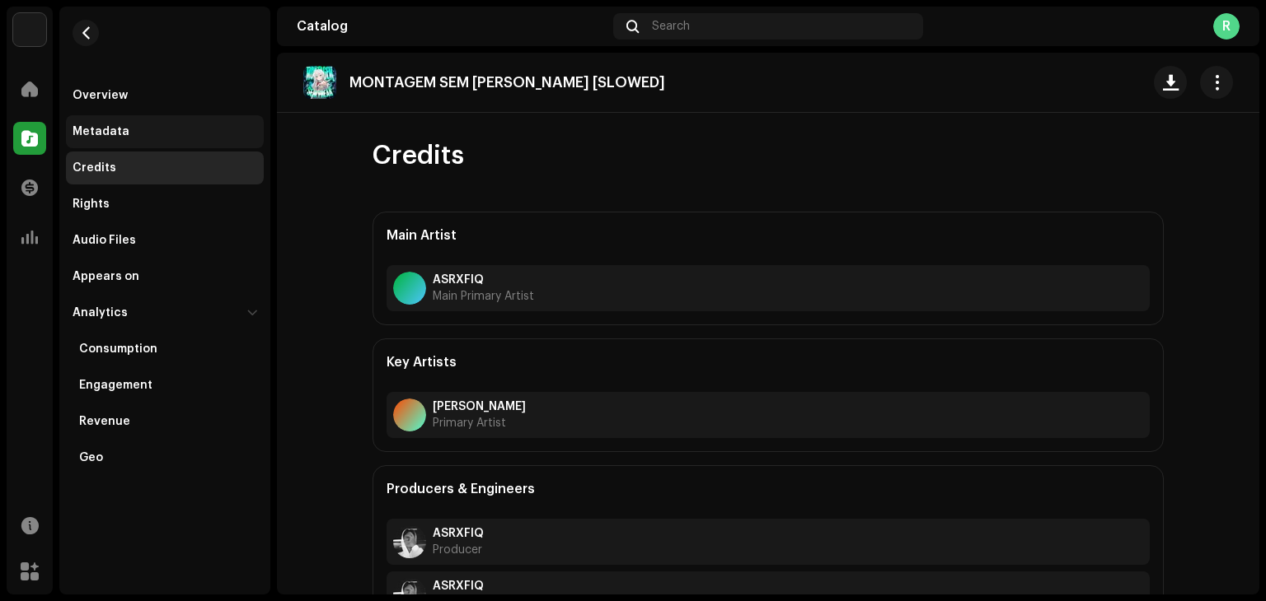
click at [193, 129] on div "Metadata" at bounding box center [165, 131] width 185 height 13
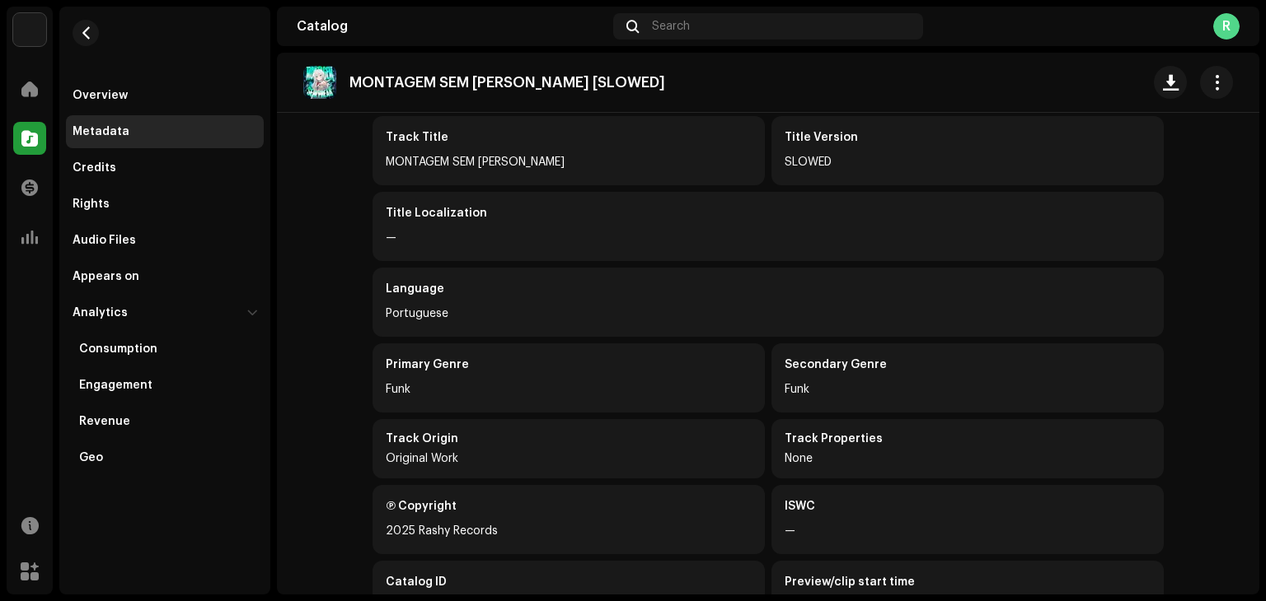
scroll to position [231, 0]
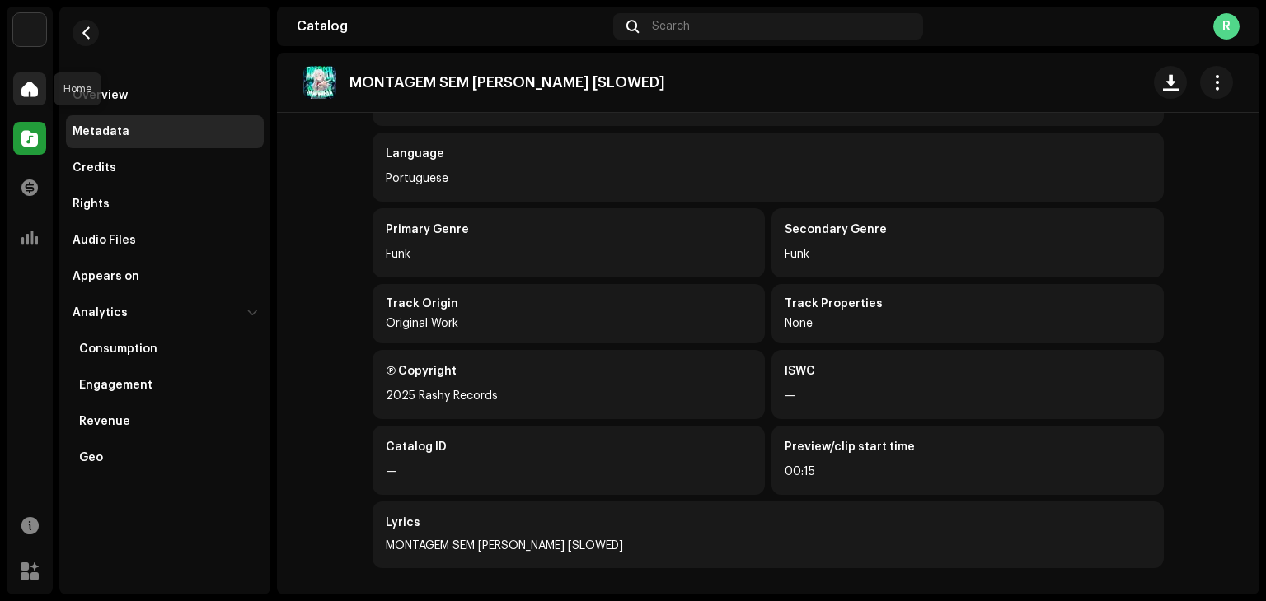
click at [34, 99] on div at bounding box center [29, 89] width 33 height 33
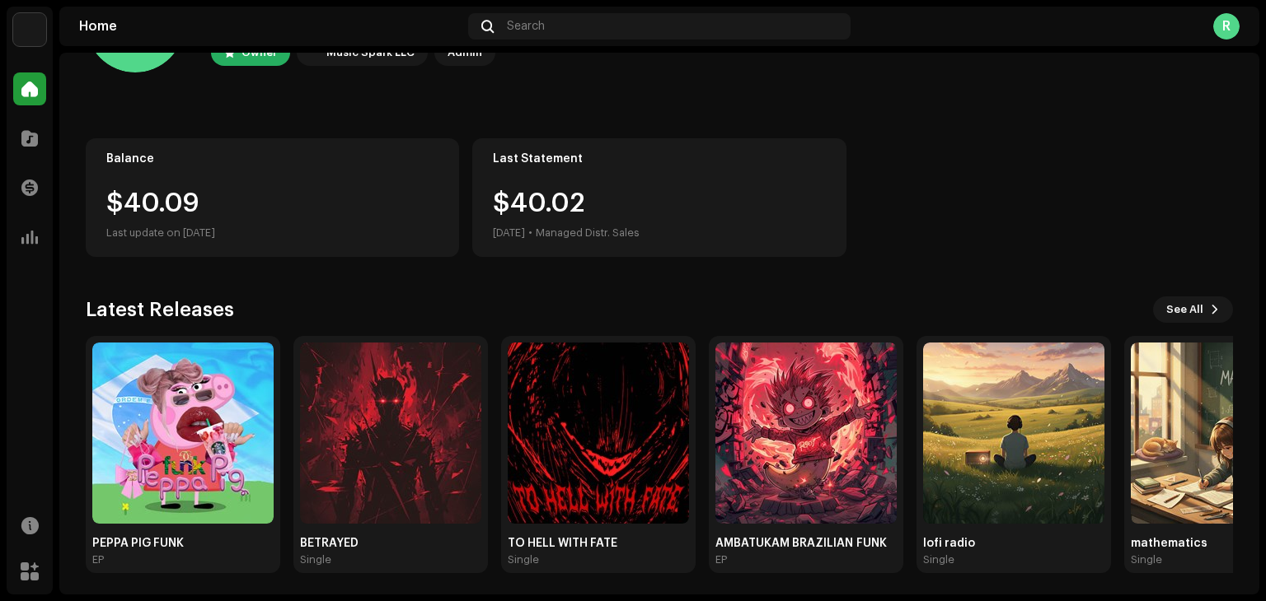
scroll to position [110, 0]
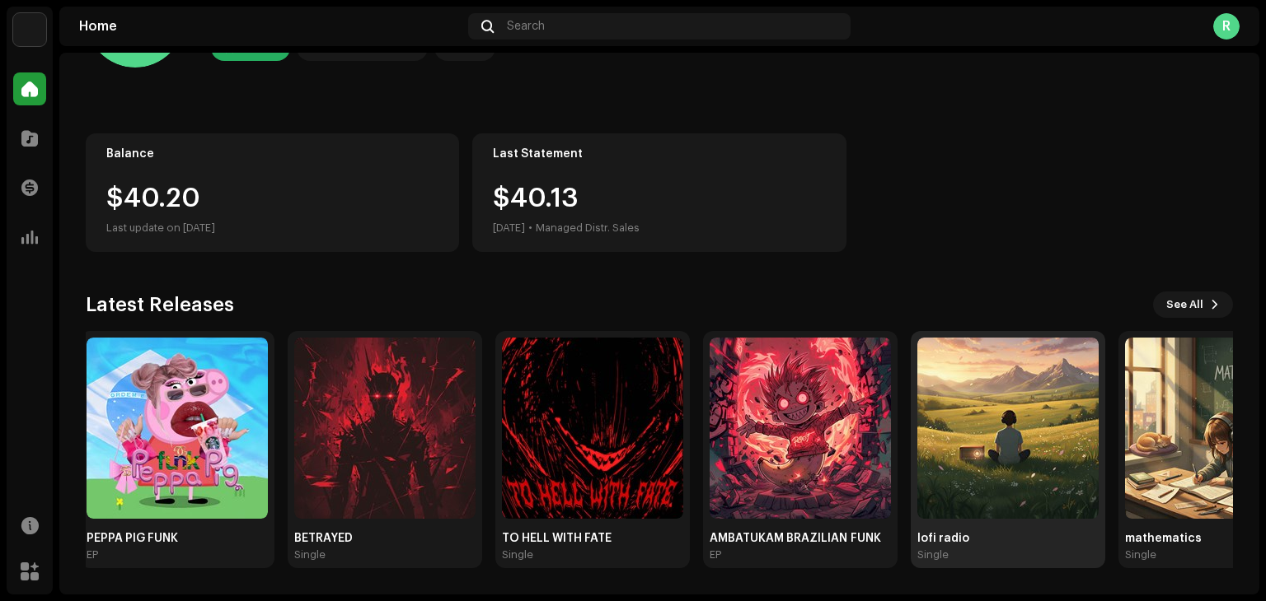
drag, startPoint x: 1019, startPoint y: 477, endPoint x: 96, endPoint y: 339, distance: 934.0
click at [917, 340] on img at bounding box center [1007, 428] width 181 height 181
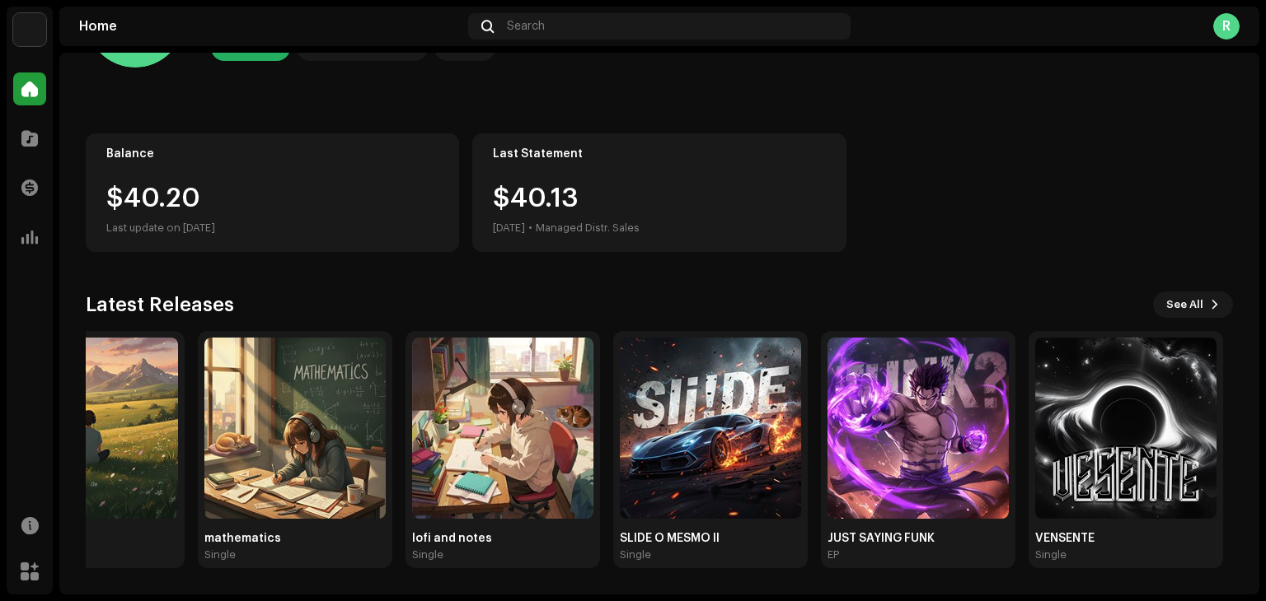
drag, startPoint x: 845, startPoint y: 346, endPoint x: 349, endPoint y: 288, distance: 500.2
click at [367, 294] on div "Latest Releases See All PEPPA PIG FUNK EP BETRAYED Single TO HELL WITH FATE Sin…" at bounding box center [659, 430] width 1147 height 277
click at [884, 413] on img at bounding box center [917, 428] width 181 height 181
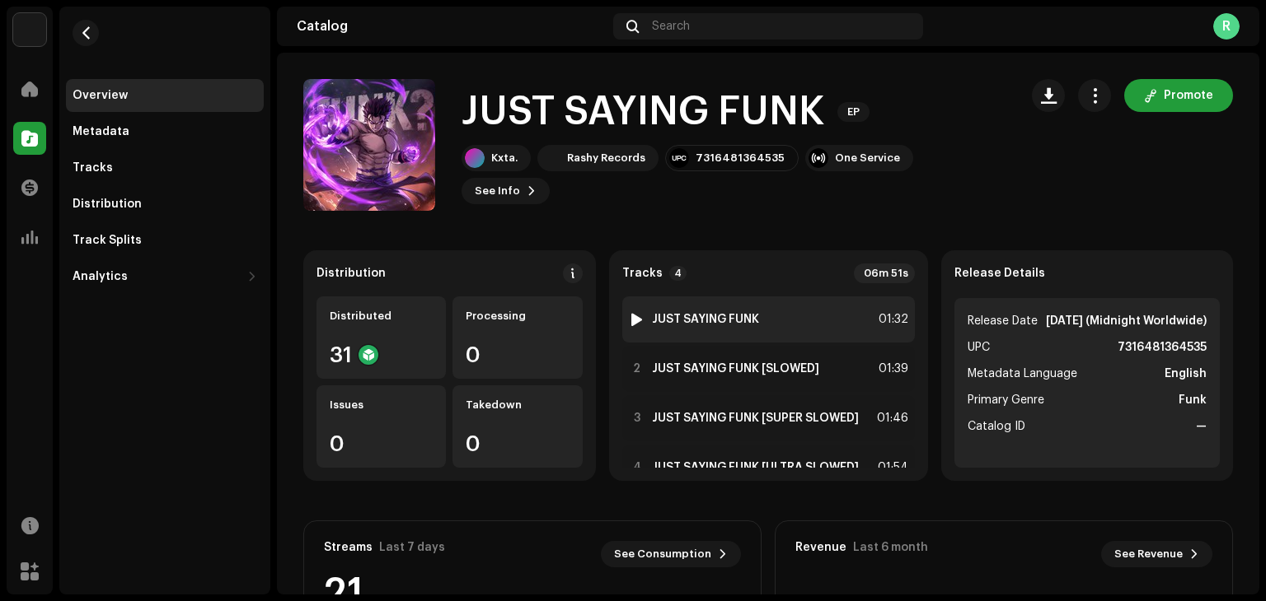
click at [632, 321] on div at bounding box center [636, 319] width 12 height 13
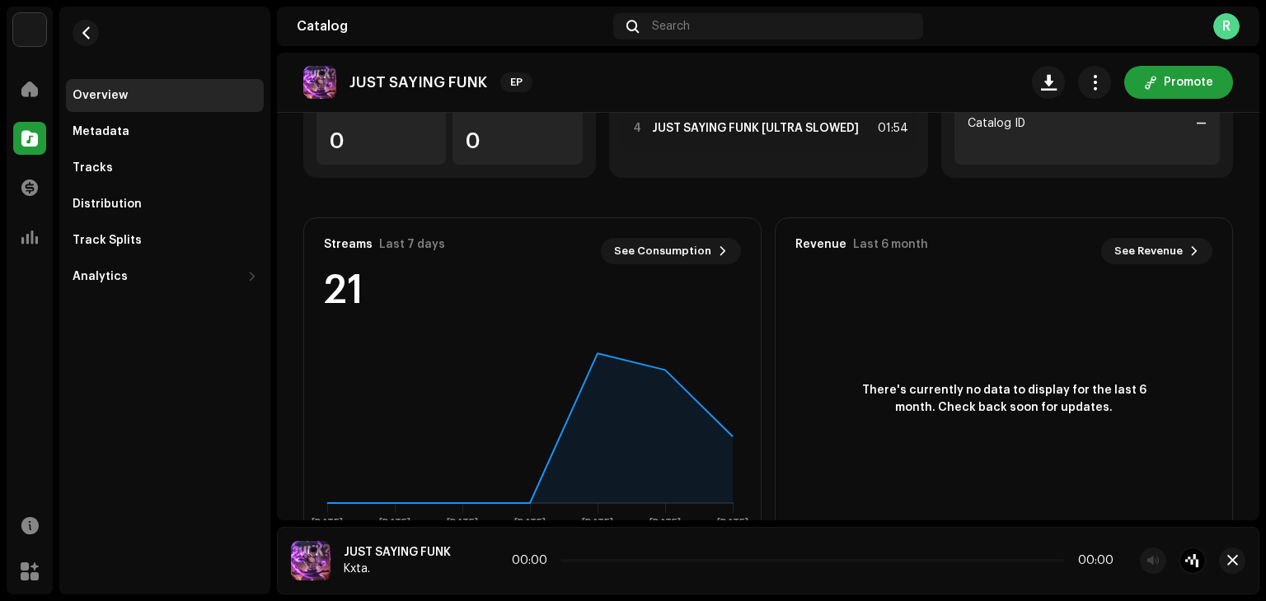
scroll to position [330, 0]
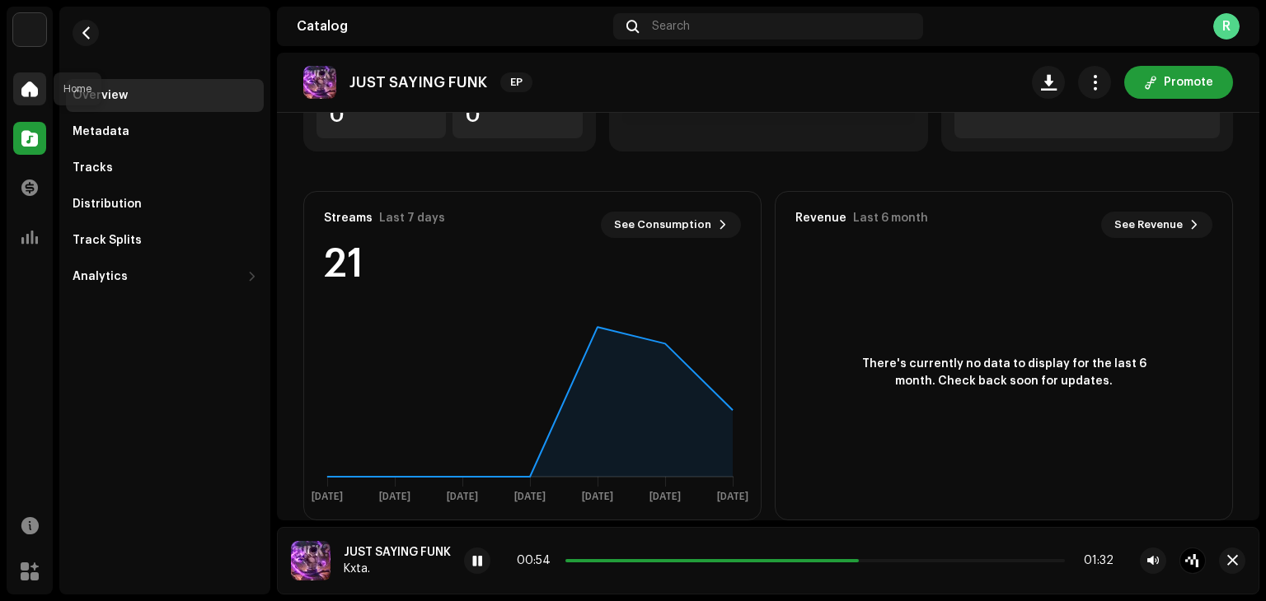
click at [15, 90] on div at bounding box center [29, 89] width 33 height 33
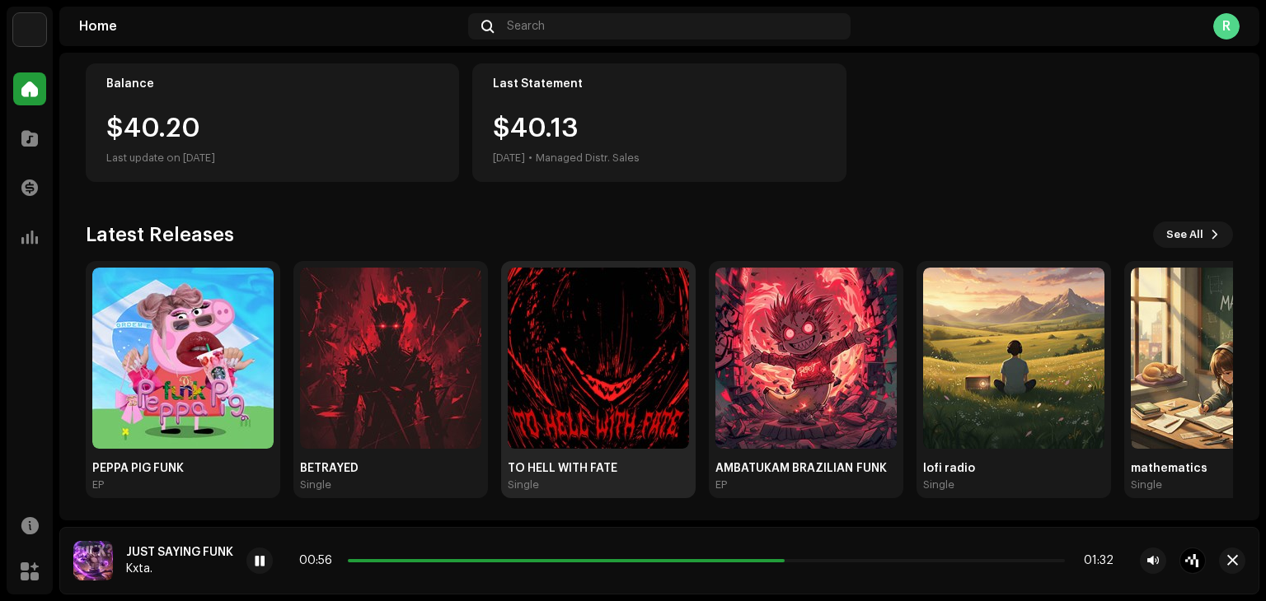
scroll to position [185, 0]
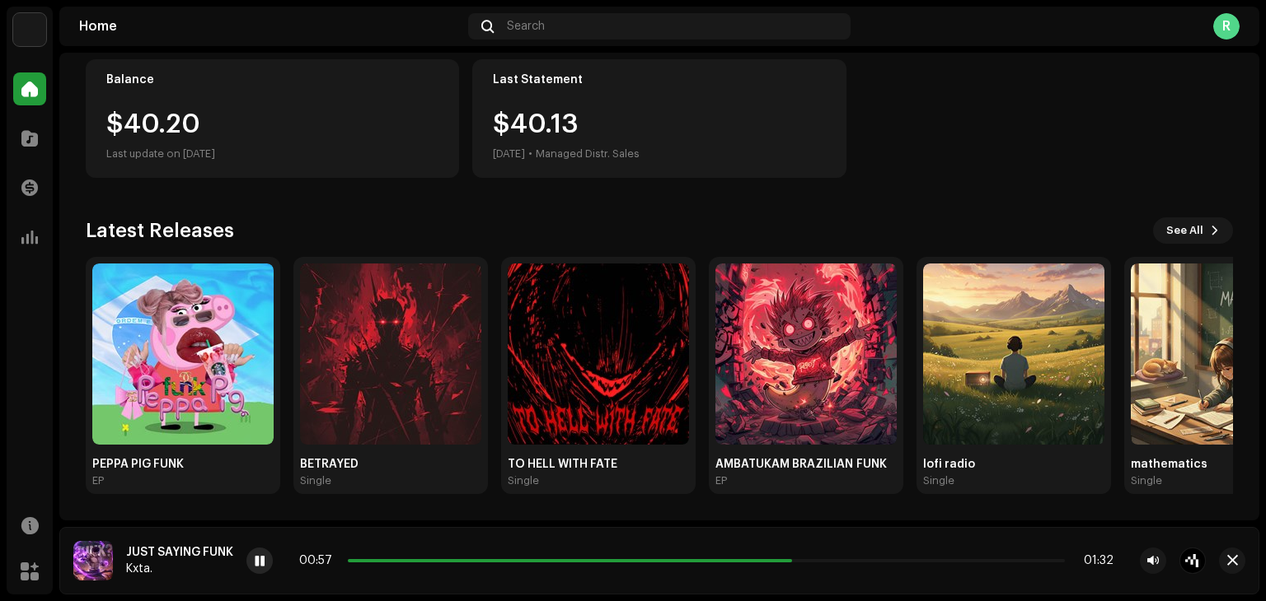
click at [263, 564] on span at bounding box center [260, 561] width 10 height 13
click at [358, 330] on img at bounding box center [390, 354] width 181 height 181
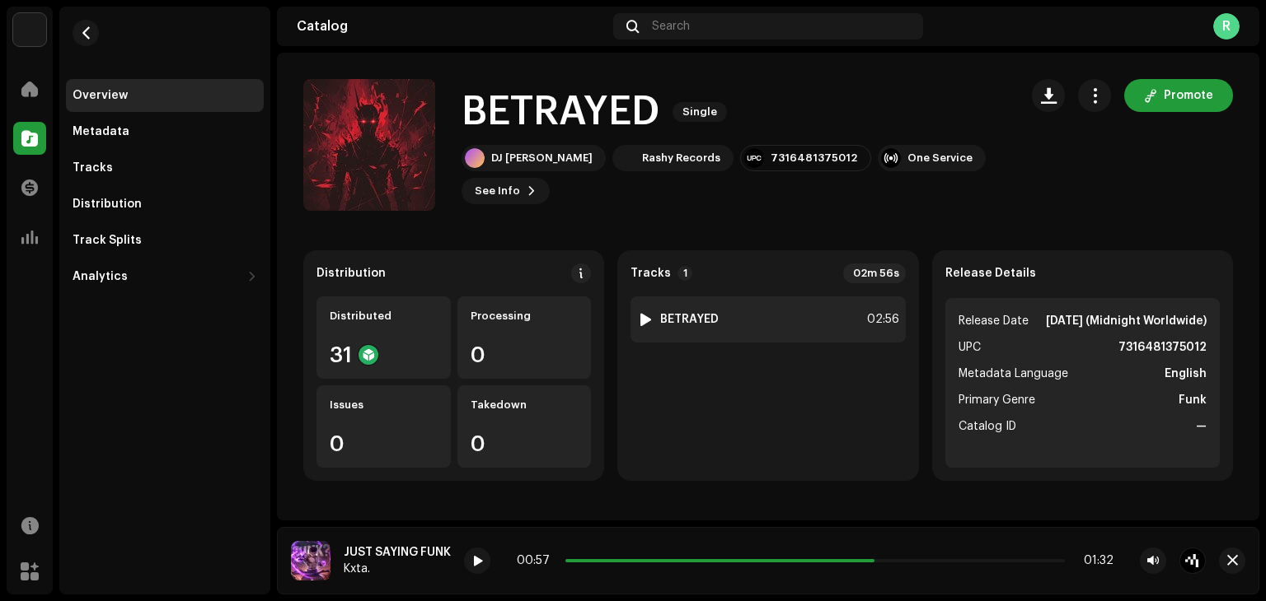
click at [639, 317] on div at bounding box center [645, 319] width 12 height 13
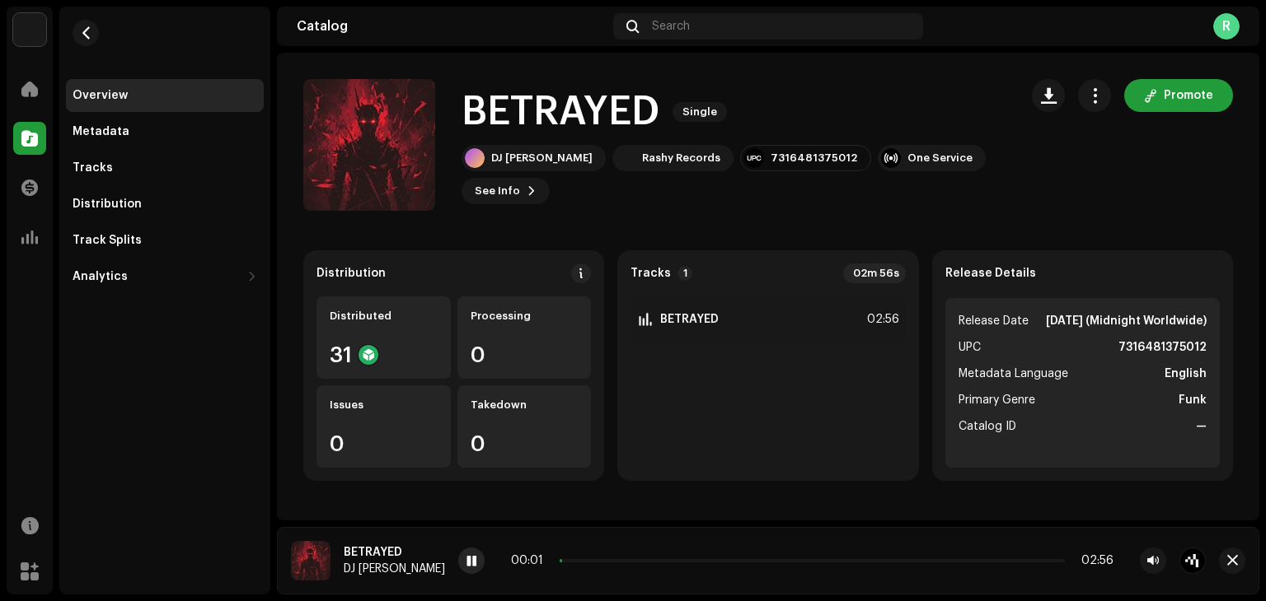
click at [458, 573] on div at bounding box center [471, 561] width 26 height 26
click at [458, 569] on div at bounding box center [471, 561] width 26 height 26
click at [466, 559] on span at bounding box center [471, 561] width 10 height 13
click at [21, 100] on div at bounding box center [29, 89] width 33 height 33
